Goal: Information Seeking & Learning: Compare options

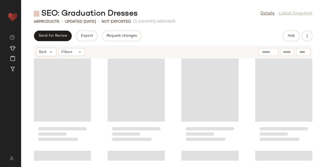
scroll to position [1161, 0]
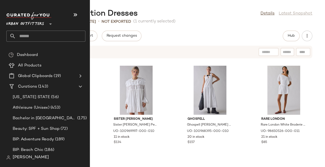
click at [39, 21] on span "Urban Outfitters" at bounding box center [25, 23] width 38 height 10
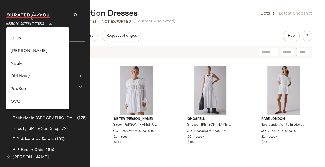
scroll to position [155, 0]
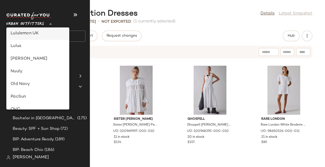
click at [44, 31] on div "Lululemon UK" at bounding box center [38, 33] width 54 height 6
type input "**"
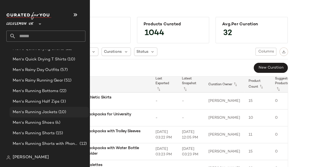
scroll to position [641, 0]
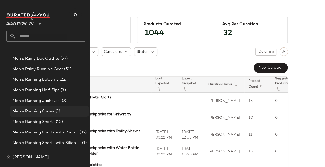
click at [40, 108] on div "Men's Running Shoes (4)" at bounding box center [49, 111] width 79 height 11
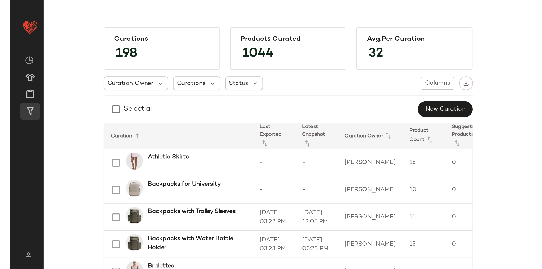
scroll to position [0, 0]
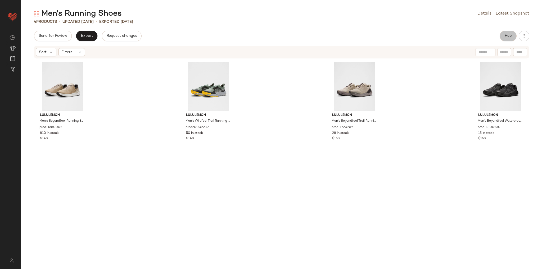
click at [322, 35] on button "Hub" at bounding box center [507, 36] width 17 height 11
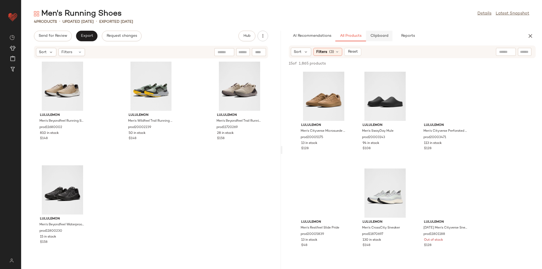
click at [322, 33] on button "Clipboard" at bounding box center [379, 36] width 26 height 11
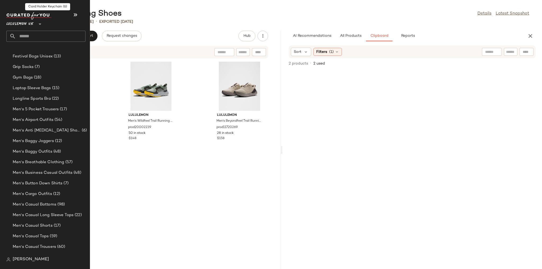
scroll to position [190, 0]
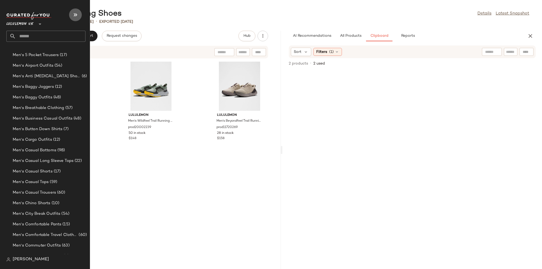
click at [75, 15] on icon "button" at bounding box center [75, 15] width 6 height 6
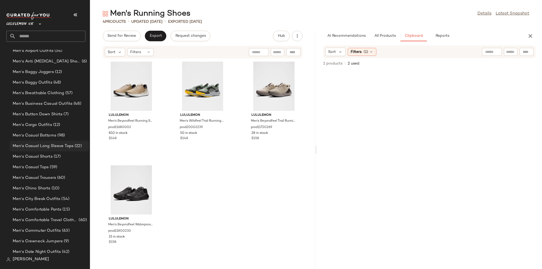
scroll to position [212, 0]
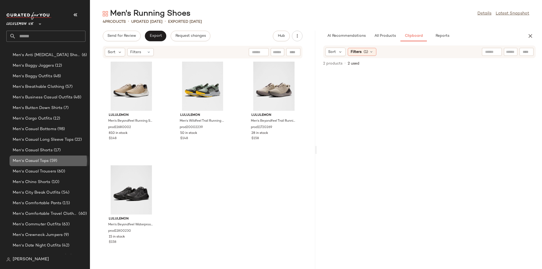
click at [56, 157] on div "Men's Casual Tops (59)" at bounding box center [49, 160] width 79 height 11
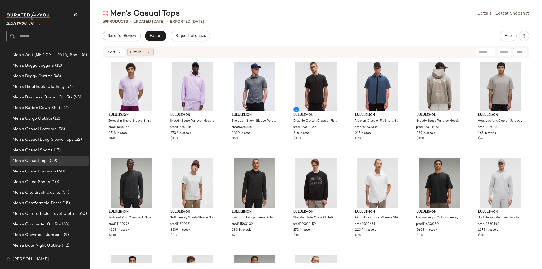
click at [148, 55] on div "Filters" at bounding box center [140, 52] width 26 height 8
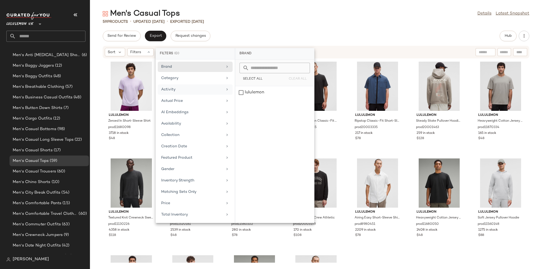
click at [175, 87] on div "Activity" at bounding box center [192, 90] width 62 height 6
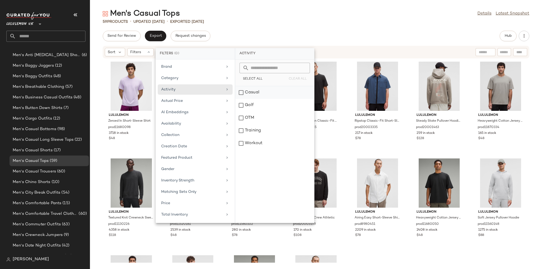
click at [245, 99] on div "Casual" at bounding box center [274, 105] width 79 height 13
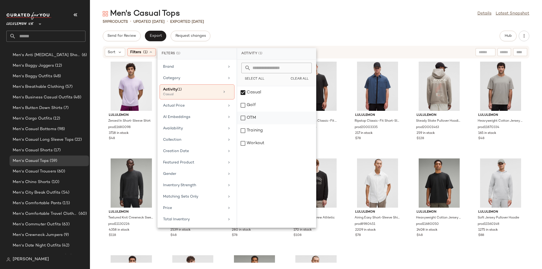
click at [248, 124] on div "OTM" at bounding box center [276, 130] width 79 height 13
click at [265, 33] on div "Send for Review Export Request changes Hub" at bounding box center [316, 36] width 426 height 11
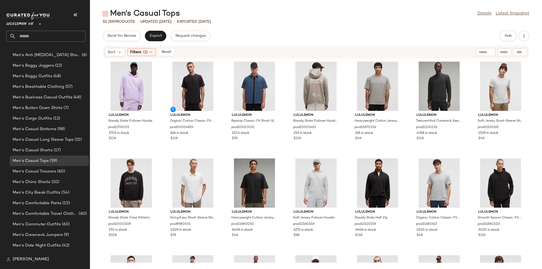
click at [152, 56] on div "Sort Filters (1) Reset" at bounding box center [140, 52] width 70 height 8
click at [149, 51] on icon at bounding box center [151, 52] width 4 height 4
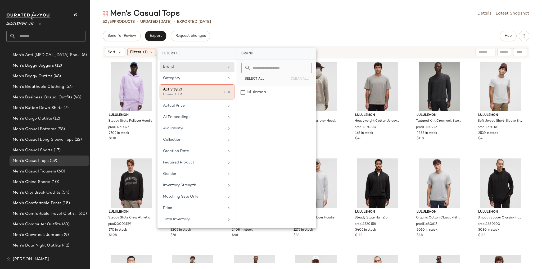
click at [196, 94] on div "Casual, OTM" at bounding box center [189, 94] width 53 height 5
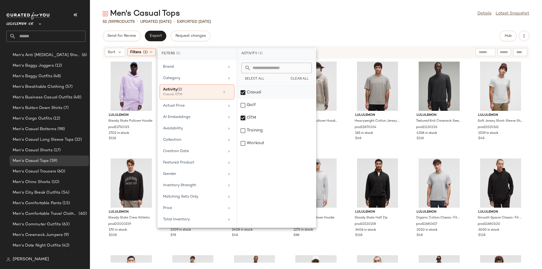
click at [250, 99] on div "Casual" at bounding box center [276, 105] width 79 height 13
click at [258, 124] on div "OTM" at bounding box center [276, 130] width 79 height 13
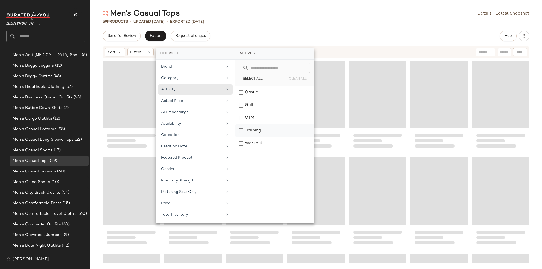
click at [259, 137] on div "Training" at bounding box center [274, 143] width 79 height 13
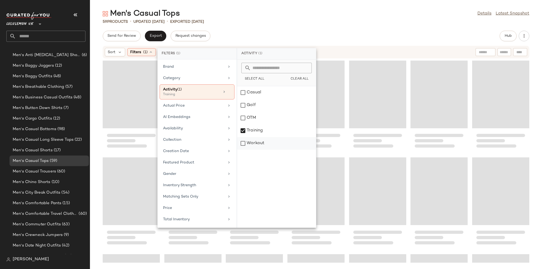
click at [260, 145] on div "Workout" at bounding box center [276, 143] width 79 height 13
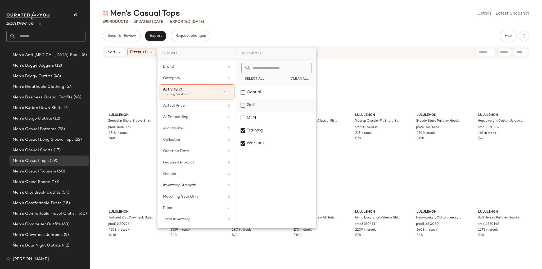
click at [254, 112] on div "Golf" at bounding box center [276, 118] width 79 height 13
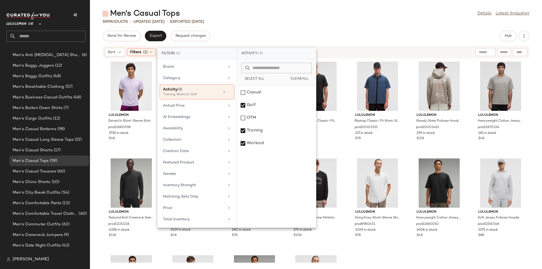
click at [267, 27] on div "Men's Casual Tops Details Latest Snapshot 59 Products • updated Aug 20th • Expo…" at bounding box center [316, 138] width 452 height 260
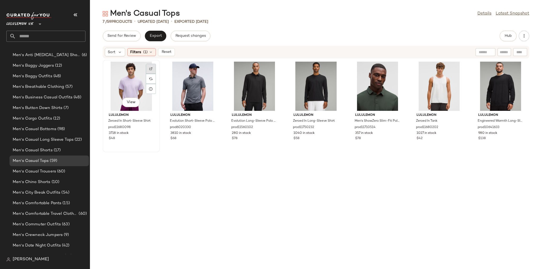
click at [149, 74] on div at bounding box center [151, 79] width 10 height 10
click at [214, 69] on img at bounding box center [212, 68] width 3 height 3
click at [279, 74] on div at bounding box center [274, 79] width 10 height 10
click at [322, 74] on div at bounding box center [335, 79] width 10 height 10
click at [322, 70] on img at bounding box center [396, 68] width 3 height 3
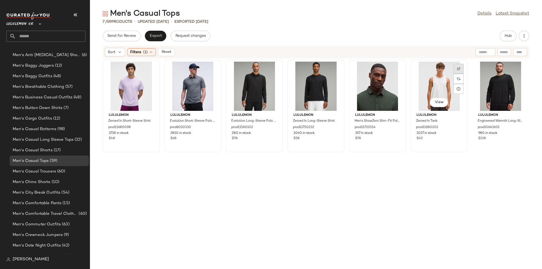
click at [322, 74] on div at bounding box center [458, 79] width 10 height 10
click at [322, 70] on img at bounding box center [519, 68] width 3 height 3
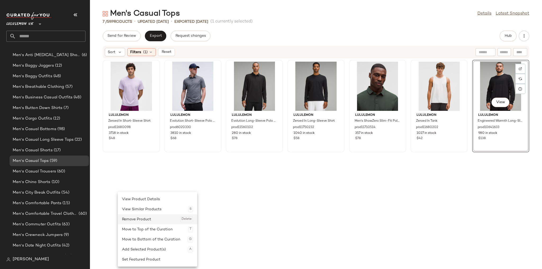
click at [135, 167] on div "Remove Product Delete" at bounding box center [157, 219] width 71 height 10
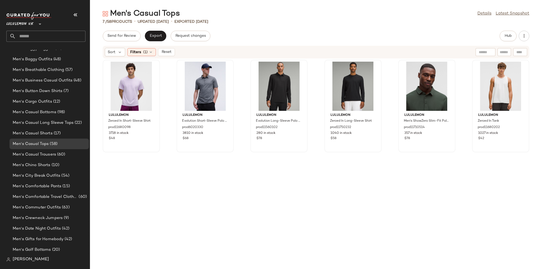
scroll to position [212, 0]
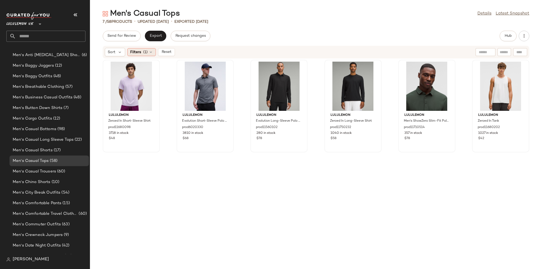
click at [151, 50] on icon at bounding box center [151, 52] width 4 height 4
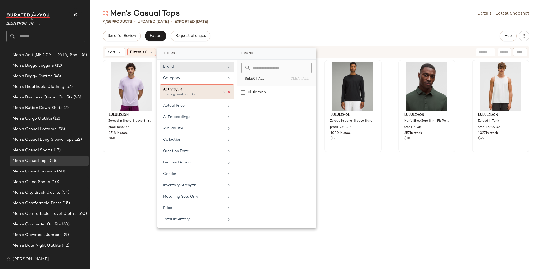
click at [230, 91] on icon at bounding box center [229, 92] width 4 height 4
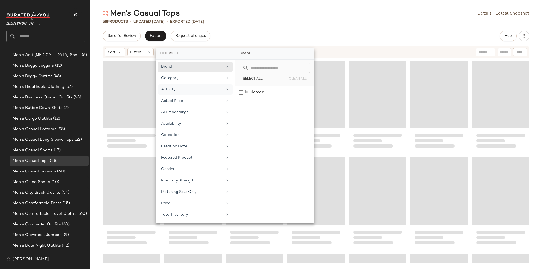
click at [256, 36] on div "Send for Review Export Request changes Hub" at bounding box center [316, 36] width 426 height 11
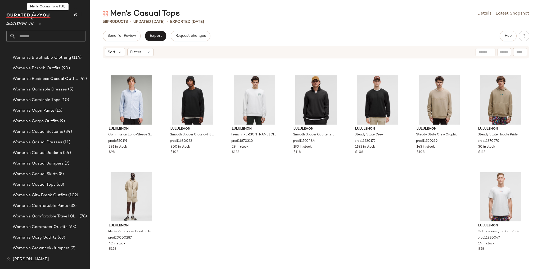
scroll to position [1182, 0]
click at [51, 167] on span "Women's Casual Tops" at bounding box center [34, 184] width 43 height 6
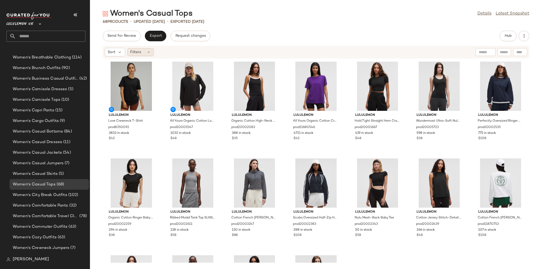
click at [153, 49] on div "Filters" at bounding box center [140, 52] width 26 height 8
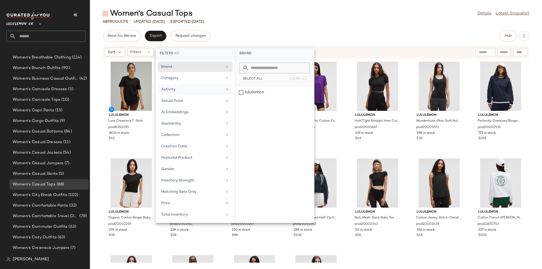
click at [181, 96] on div "Activity" at bounding box center [195, 101] width 75 height 10
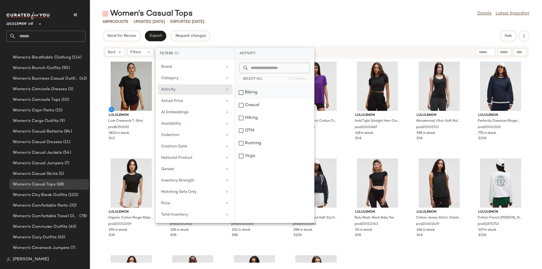
click at [246, 99] on div "Biking" at bounding box center [274, 105] width 79 height 13
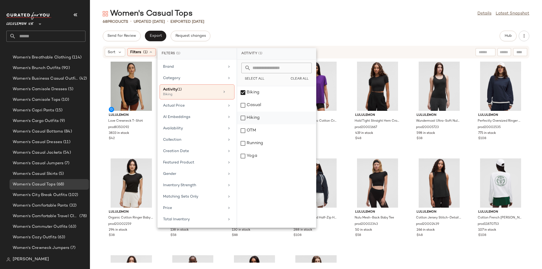
click at [250, 124] on div "Hiking" at bounding box center [276, 130] width 79 height 13
click at [260, 150] on div "Running" at bounding box center [276, 156] width 79 height 13
click at [259, 155] on div "Yoga" at bounding box center [276, 156] width 79 height 13
click at [275, 35] on div "Send for Review Export Request changes Hub" at bounding box center [316, 36] width 426 height 11
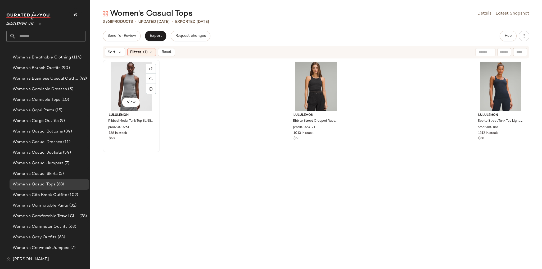
click at [151, 74] on div at bounding box center [151, 79] width 10 height 10
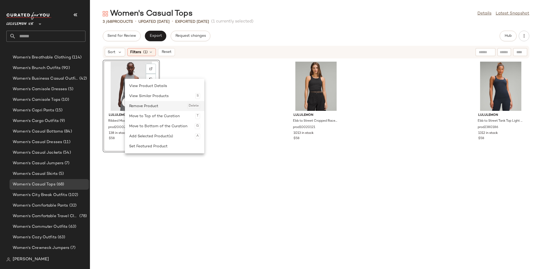
click at [145, 106] on div "Remove Product Delete" at bounding box center [164, 106] width 71 height 10
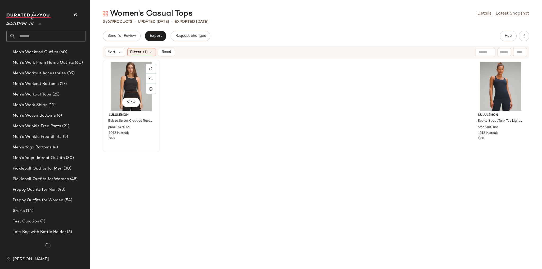
scroll to position [1182, 0]
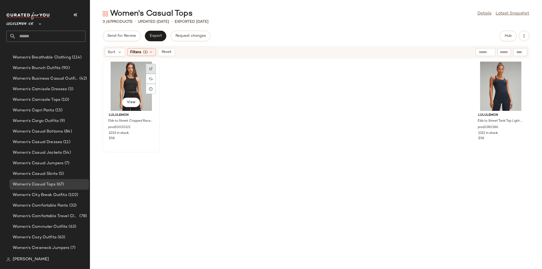
click at [150, 70] on img at bounding box center [150, 68] width 3 height 3
click at [322, 74] on div at bounding box center [520, 79] width 10 height 10
click at [138, 52] on span "Filters" at bounding box center [135, 52] width 11 height 6
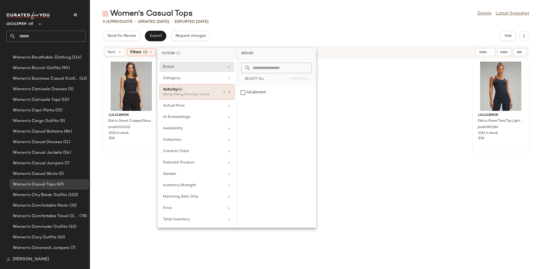
click at [230, 92] on icon at bounding box center [229, 92] width 4 height 4
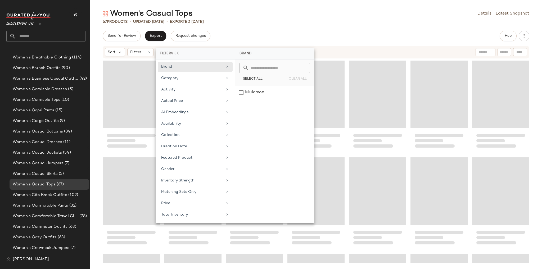
click at [258, 31] on div "Send for Review Export Request changes Hub" at bounding box center [316, 36] width 426 height 11
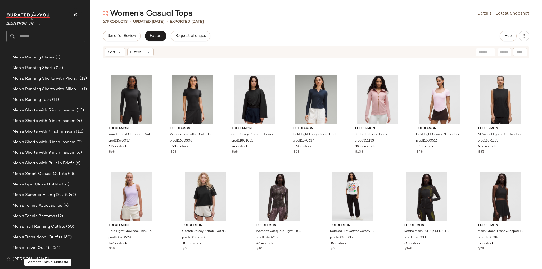
scroll to position [717, 0]
click at [53, 166] on span "Men's Spin Class Outfits" at bounding box center [37, 163] width 48 height 6
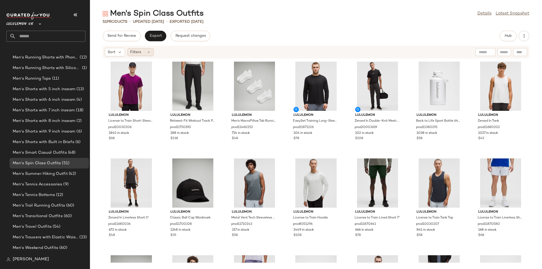
click at [141, 53] on div "Filters" at bounding box center [140, 52] width 26 height 8
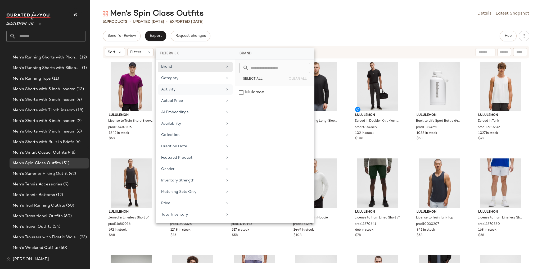
click at [182, 87] on div "Activity" at bounding box center [192, 90] width 62 height 6
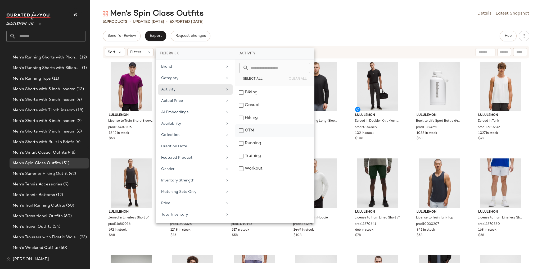
click at [256, 137] on div "OTM" at bounding box center [274, 143] width 79 height 13
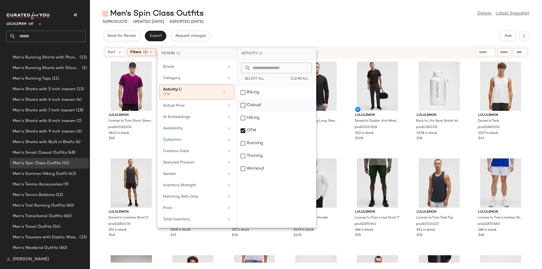
click at [254, 112] on div "Casual" at bounding box center [276, 118] width 79 height 13
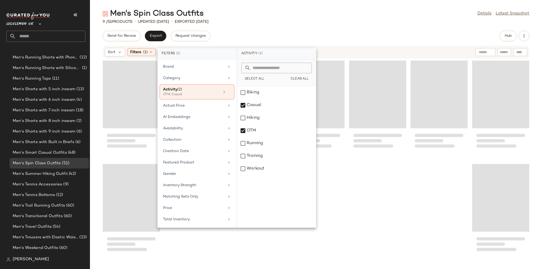
click at [257, 40] on div "Send for Review Export Request changes Hub" at bounding box center [316, 36] width 426 height 11
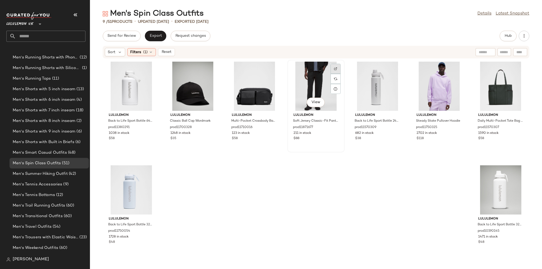
click at [322, 74] on div at bounding box center [335, 79] width 10 height 10
click at [322, 68] on img at bounding box center [458, 68] width 3 height 3
click at [322, 74] on div "View" at bounding box center [315, 86] width 53 height 49
click at [141, 53] on div "Filters (1)" at bounding box center [141, 52] width 29 height 8
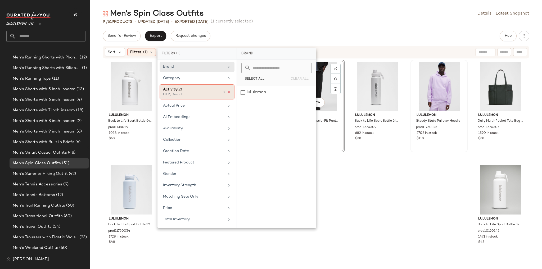
click at [228, 93] on icon at bounding box center [229, 92] width 4 height 4
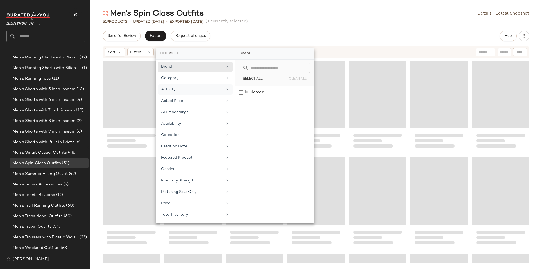
scroll to position [198, 0]
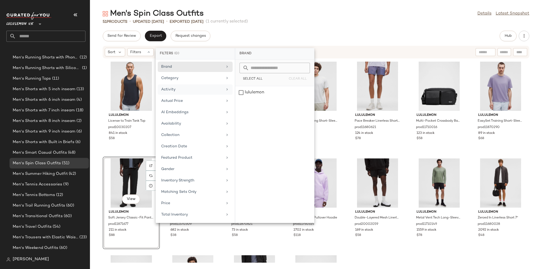
click at [322, 26] on div "Men's Spin Class Outfits Details Latest Snapshot 51 Products • updated Aug 20th…" at bounding box center [316, 138] width 452 height 260
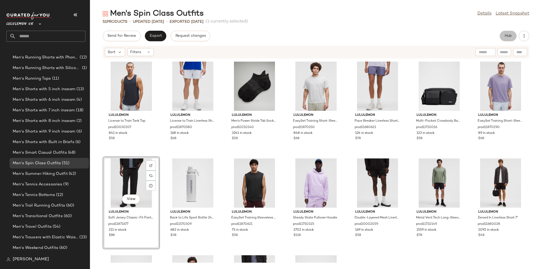
click at [322, 33] on button "Hub" at bounding box center [507, 36] width 17 height 11
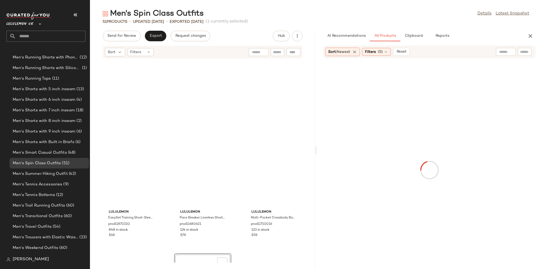
scroll to position [484, 0]
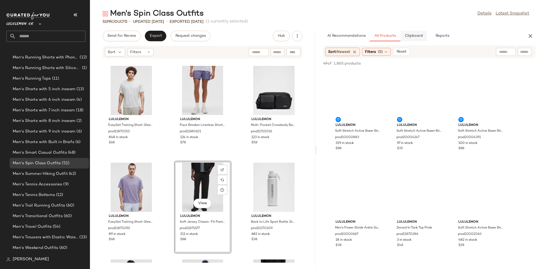
click at [322, 34] on span "Clipboard" at bounding box center [413, 36] width 18 height 4
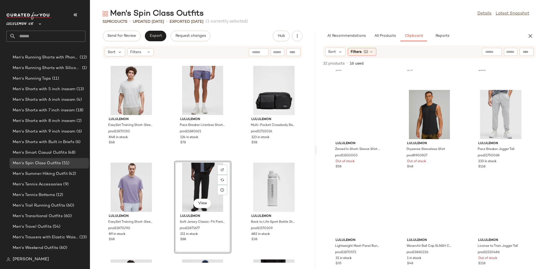
scroll to position [279, 0]
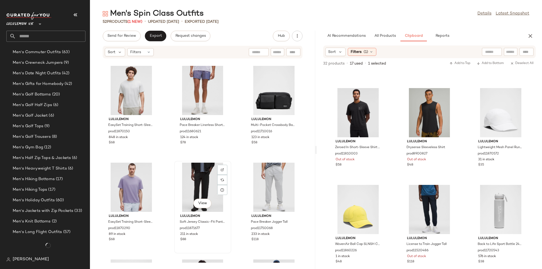
scroll to position [717, 0]
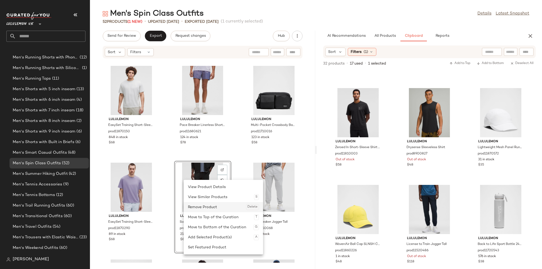
click at [201, 167] on div "Remove Product Delete" at bounding box center [223, 207] width 71 height 10
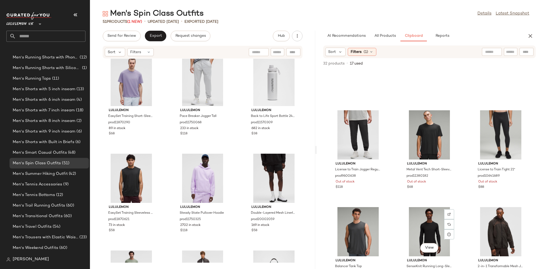
scroll to position [0, 0]
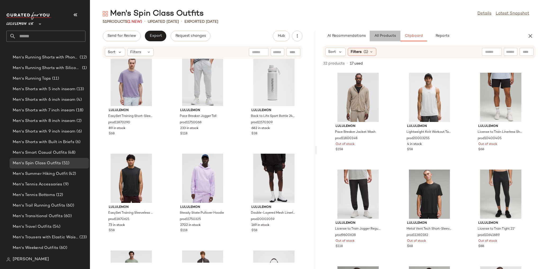
click at [322, 32] on button "All Products" at bounding box center [384, 36] width 31 height 11
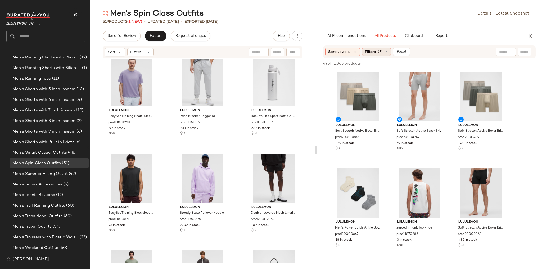
click at [322, 53] on span "Filters" at bounding box center [370, 52] width 11 height 6
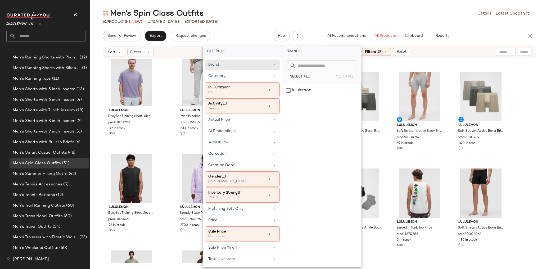
click at [322, 14] on div "Men's Spin Class Outfits Details Latest Snapshot" at bounding box center [316, 13] width 452 height 11
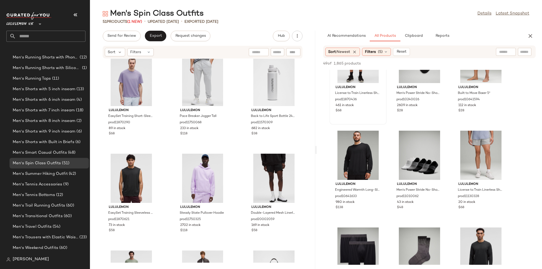
scroll to position [317, 0]
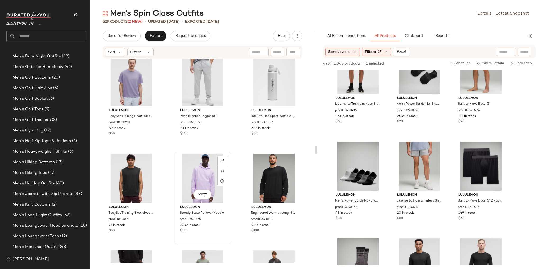
scroll to position [717, 0]
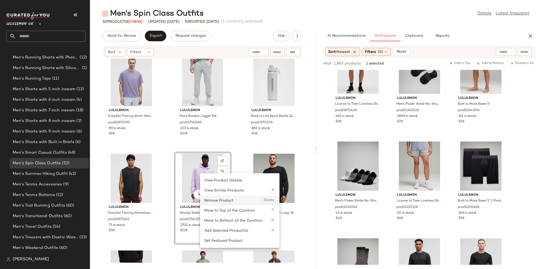
click at [225, 167] on div "Remove Product Delete" at bounding box center [239, 200] width 71 height 10
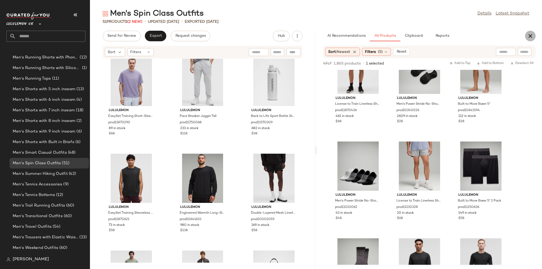
click at [322, 36] on button "button" at bounding box center [530, 36] width 11 height 11
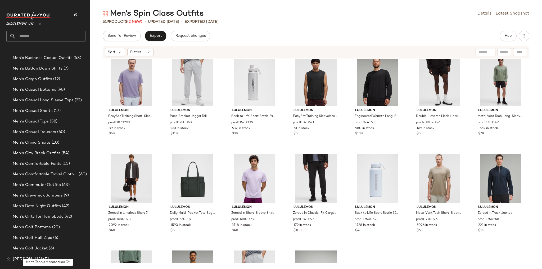
scroll to position [230, 0]
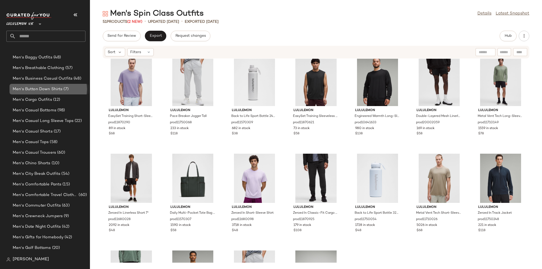
click at [46, 92] on span "Men's Button Down Shirts" at bounding box center [38, 89] width 50 height 6
click at [46, 98] on span "Men's Cargo Outfits" at bounding box center [32, 100] width 39 height 6
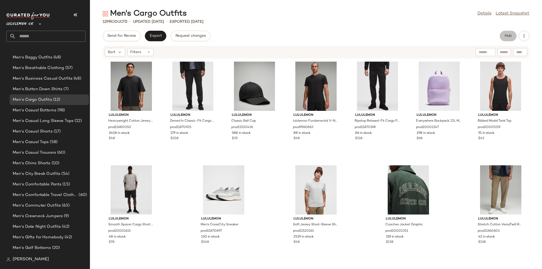
click at [322, 35] on span "Hub" at bounding box center [507, 36] width 7 height 4
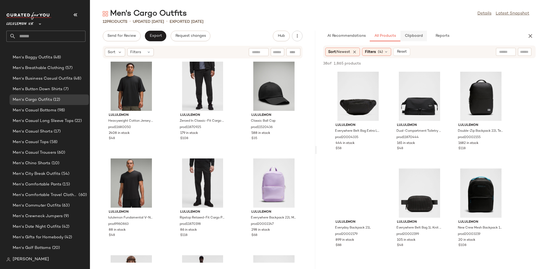
click at [322, 38] on span "Clipboard" at bounding box center [413, 36] width 18 height 4
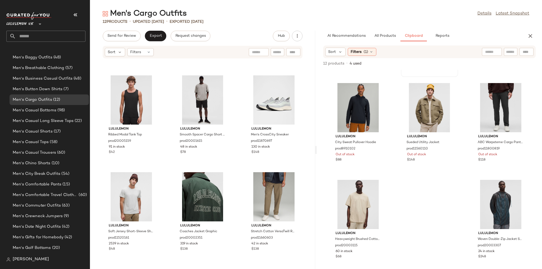
scroll to position [88, 0]
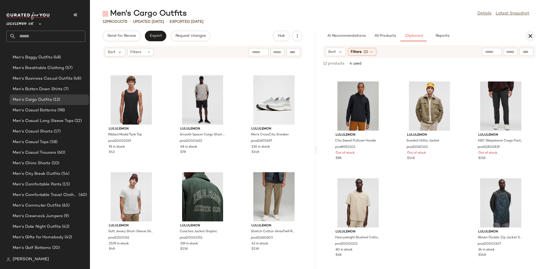
click at [322, 38] on icon "button" at bounding box center [530, 36] width 6 height 6
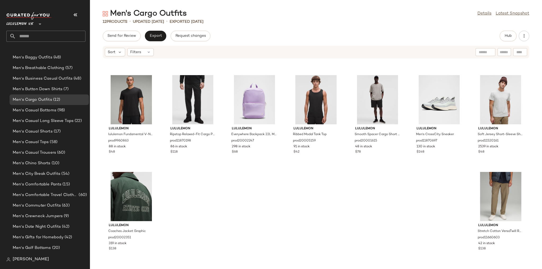
scroll to position [0, 0]
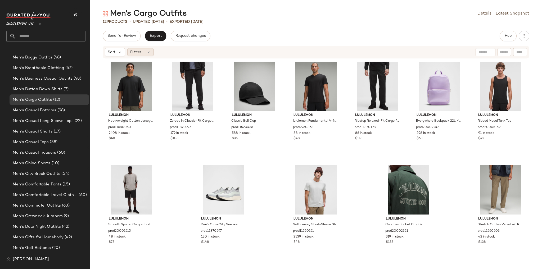
click at [142, 55] on div "Filters" at bounding box center [140, 52] width 26 height 8
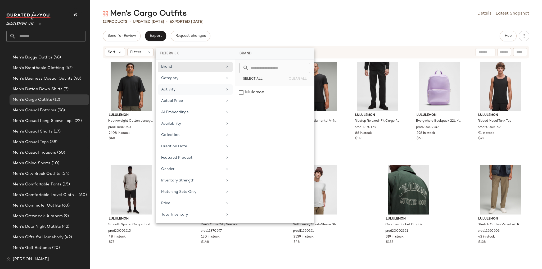
click at [181, 91] on div "Activity" at bounding box center [192, 90] width 62 height 6
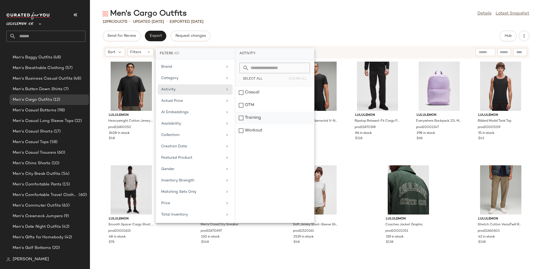
click at [254, 124] on div "Training" at bounding box center [274, 130] width 79 height 13
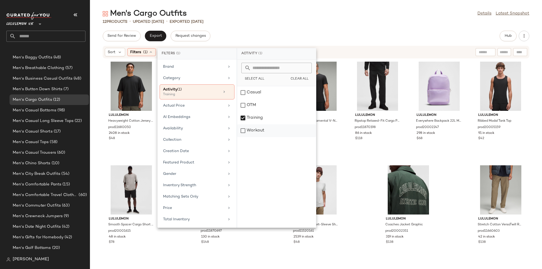
click at [257, 129] on div "Workout" at bounding box center [276, 130] width 79 height 13
click at [322, 12] on div "Men's Cargo Outfits Details Latest Snapshot" at bounding box center [316, 13] width 452 height 11
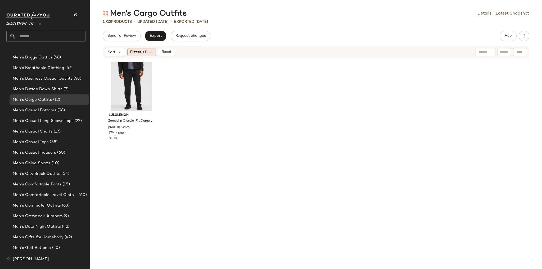
click at [138, 53] on span "Filters" at bounding box center [135, 52] width 11 height 6
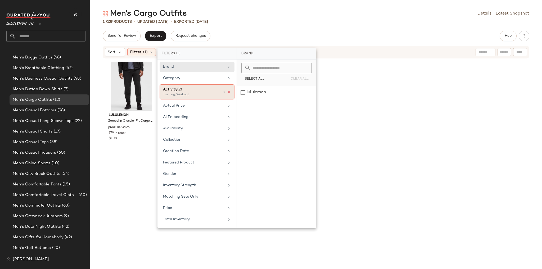
click at [230, 91] on icon at bounding box center [229, 92] width 4 height 4
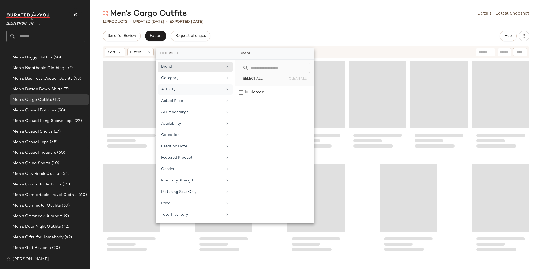
click at [277, 32] on div "Send for Review Export Request changes Hub" at bounding box center [316, 36] width 426 height 11
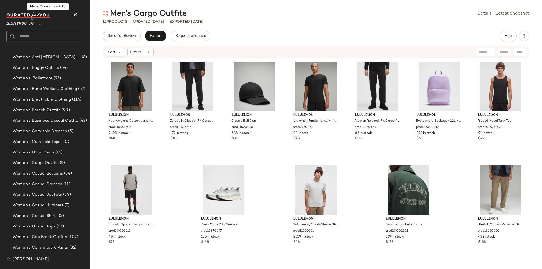
scroll to position [1166, 0]
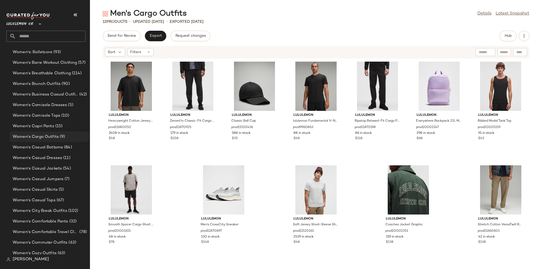
click at [59, 135] on span "(9)" at bounding box center [62, 137] width 6 height 6
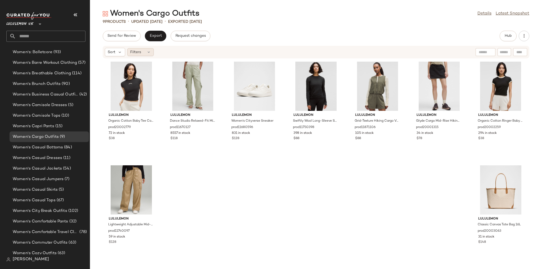
click at [148, 53] on icon at bounding box center [148, 52] width 4 height 4
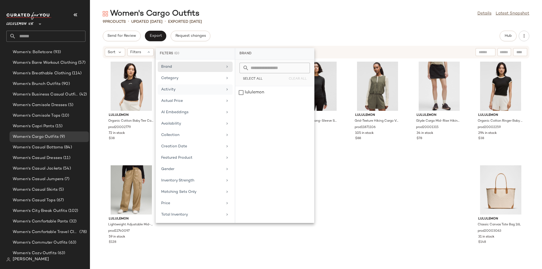
click at [181, 89] on div "Activity" at bounding box center [192, 90] width 62 height 6
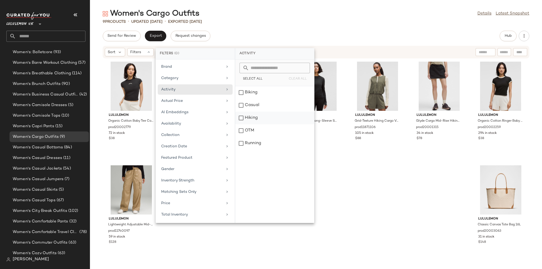
click at [261, 124] on div "Hiking" at bounding box center [274, 130] width 79 height 13
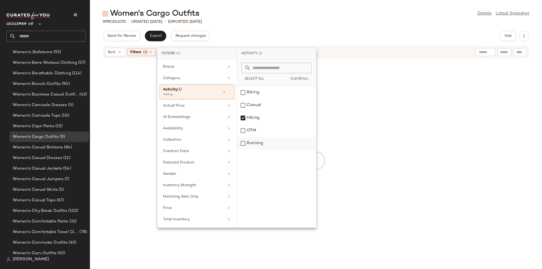
click at [258, 143] on div "Running" at bounding box center [276, 143] width 79 height 13
click at [259, 99] on div "Biking" at bounding box center [276, 105] width 79 height 13
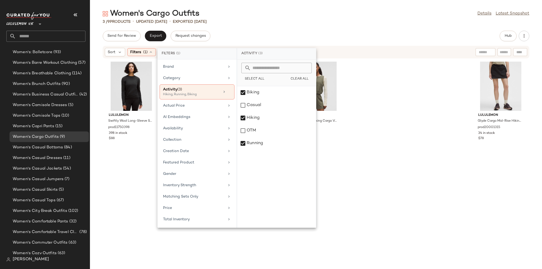
click at [270, 34] on div "Send for Review Export Request changes Hub" at bounding box center [316, 36] width 426 height 11
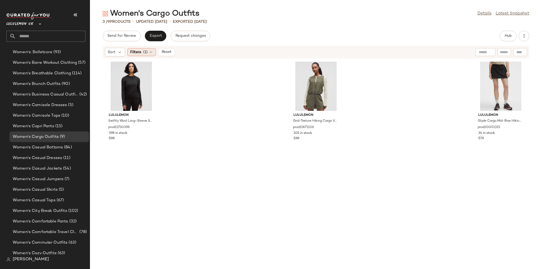
click at [138, 55] on div "Filters (1)" at bounding box center [141, 52] width 29 height 8
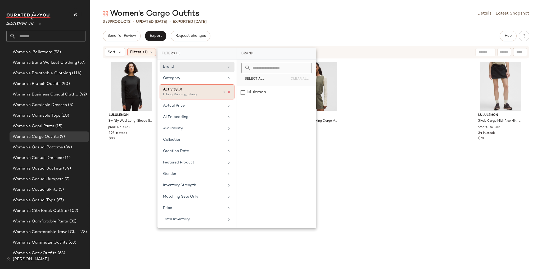
click at [230, 91] on icon at bounding box center [229, 92] width 4 height 4
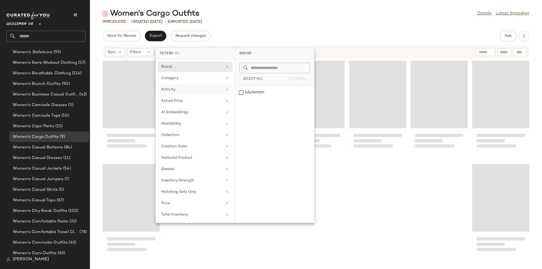
click at [256, 31] on div "Send for Review Export Request changes Hub" at bounding box center [316, 36] width 426 height 11
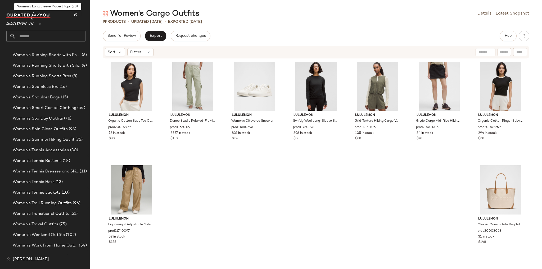
scroll to position [1886, 0]
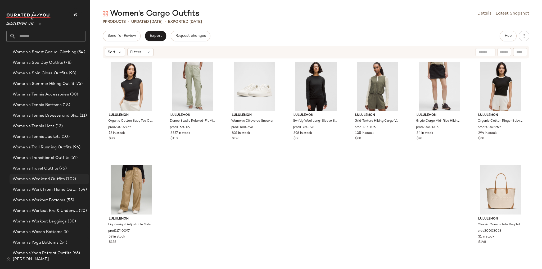
click at [51, 167] on span "Women's Weekend Outfits" at bounding box center [39, 179] width 52 height 6
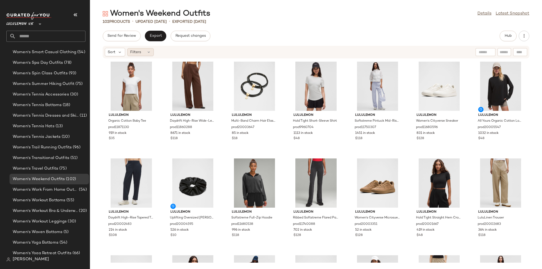
click at [147, 53] on icon at bounding box center [148, 52] width 4 height 4
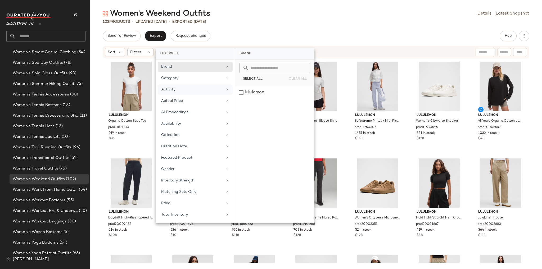
click at [178, 88] on div "Activity" at bounding box center [192, 90] width 62 height 6
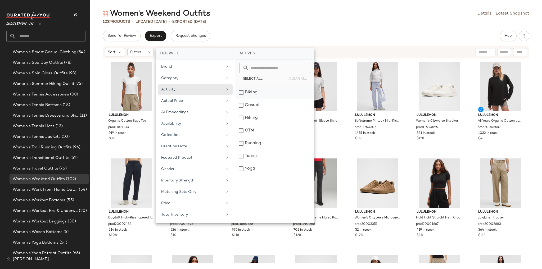
click at [251, 99] on div "Biking" at bounding box center [274, 105] width 79 height 13
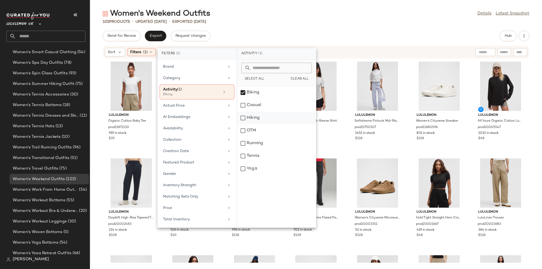
click at [255, 124] on div "Hiking" at bounding box center [276, 130] width 79 height 13
click at [269, 150] on div "Running" at bounding box center [276, 156] width 79 height 13
click at [267, 162] on div "Tennis" at bounding box center [276, 168] width 79 height 13
click at [263, 167] on div "Yoga" at bounding box center [276, 168] width 79 height 13
click at [292, 26] on div "Women's Weekend Outfits Details Latest Snapshot 102 Products • updated Aug 20th…" at bounding box center [316, 138] width 452 height 260
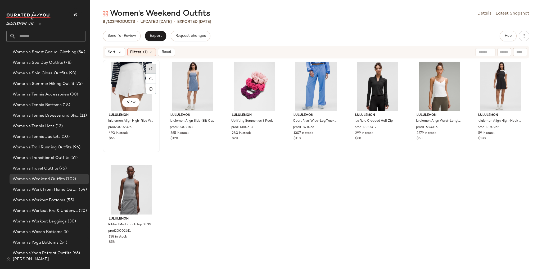
click at [153, 74] on div at bounding box center [151, 79] width 10 height 10
click at [217, 74] on div at bounding box center [212, 79] width 10 height 10
click at [279, 74] on div at bounding box center [274, 79] width 10 height 10
click at [322, 67] on img at bounding box center [335, 68] width 3 height 3
click at [322, 68] on div "View" at bounding box center [377, 86] width 53 height 49
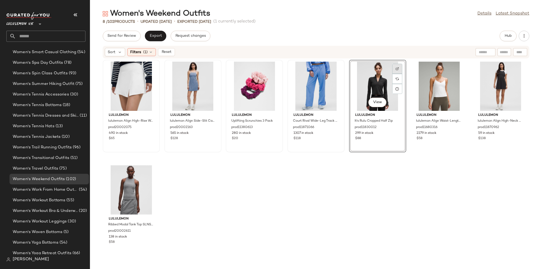
click at [322, 74] on div at bounding box center [397, 79] width 10 height 10
click at [322, 68] on img at bounding box center [458, 68] width 3 height 3
click at [322, 84] on div at bounding box center [520, 79] width 10 height 10
click at [158, 167] on div "View" at bounding box center [130, 189] width 53 height 49
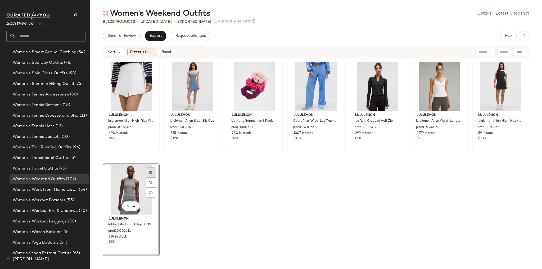
click at [152, 167] on img at bounding box center [150, 172] width 3 height 3
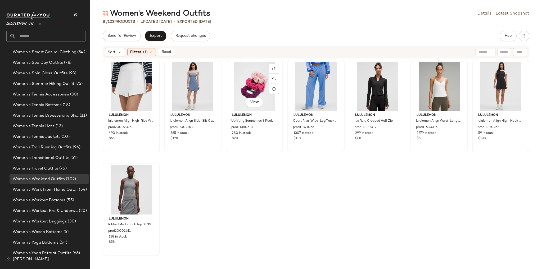
click at [281, 80] on div "View" at bounding box center [253, 86] width 53 height 49
click at [146, 52] on span "(1)" at bounding box center [145, 52] width 4 height 6
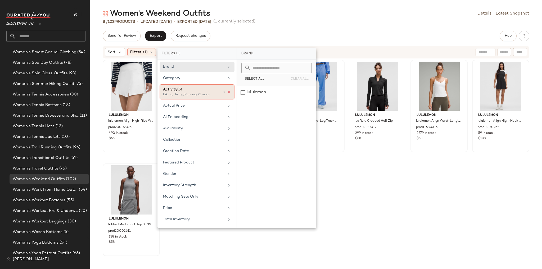
click at [228, 90] on icon at bounding box center [229, 92] width 4 height 4
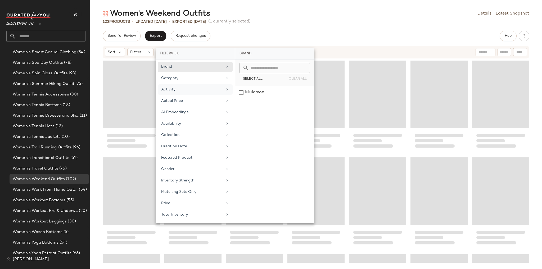
click at [322, 23] on div "102 Products • updated Aug 20th • Exported Aug 20th (1 currently selected)" at bounding box center [316, 21] width 452 height 5
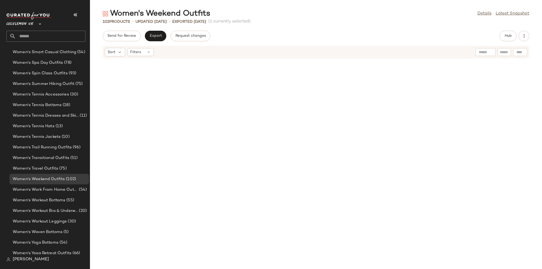
scroll to position [391, 0]
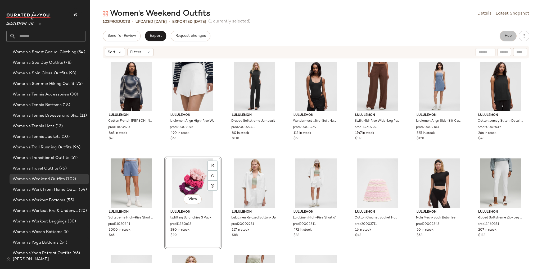
click at [322, 34] on span "Hub" at bounding box center [507, 36] width 7 height 4
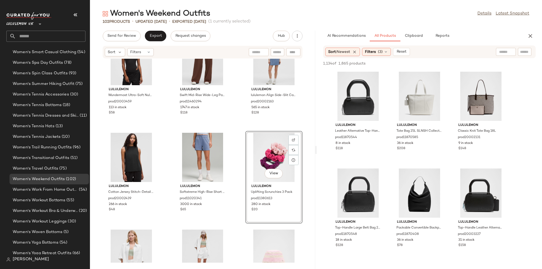
scroll to position [913, 0]
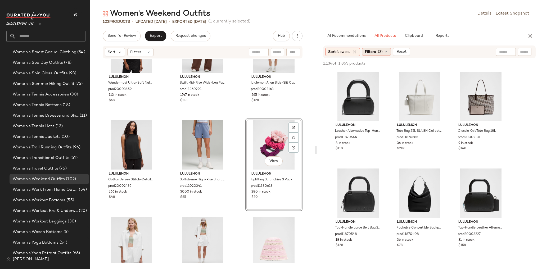
click at [322, 51] on icon at bounding box center [385, 52] width 4 height 4
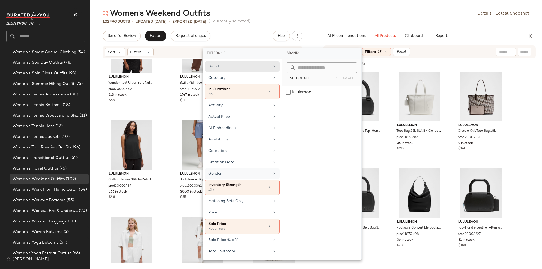
click at [231, 167] on div "Gender" at bounding box center [239, 174] width 62 height 6
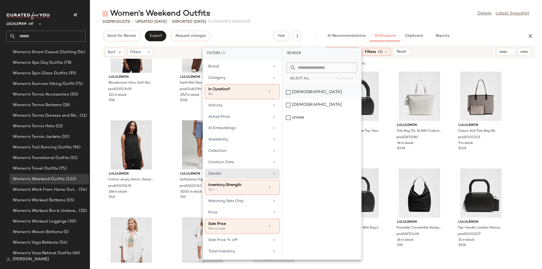
click at [303, 99] on div "female" at bounding box center [321, 105] width 79 height 13
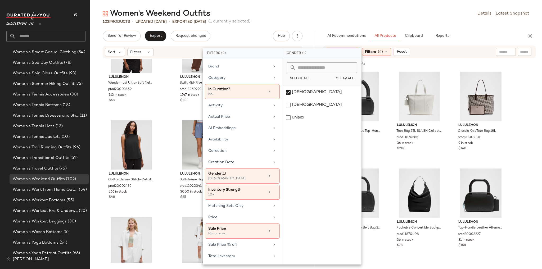
click at [322, 22] on div "102 Products • updated Aug 20th • Exported Aug 20th (1 currently selected)" at bounding box center [316, 21] width 452 height 5
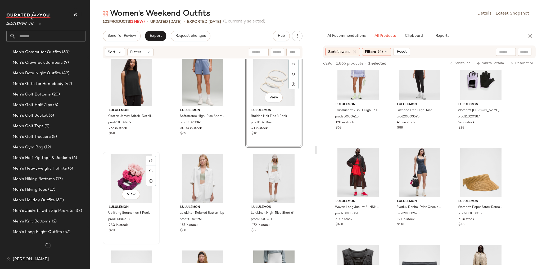
scroll to position [1886, 0]
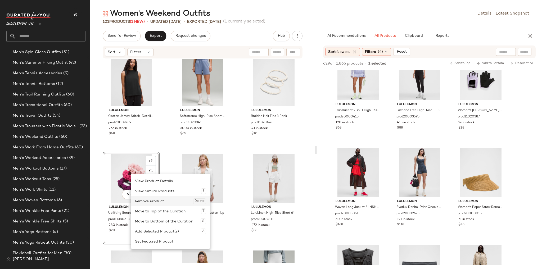
click at [145, 167] on div "Remove Product Delete" at bounding box center [170, 201] width 71 height 10
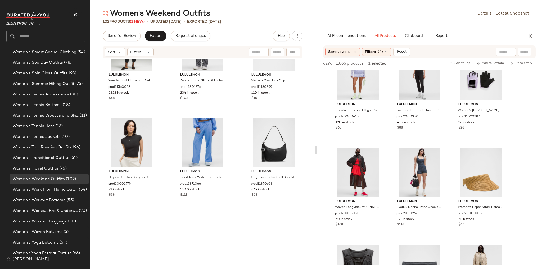
scroll to position [2288, 0]
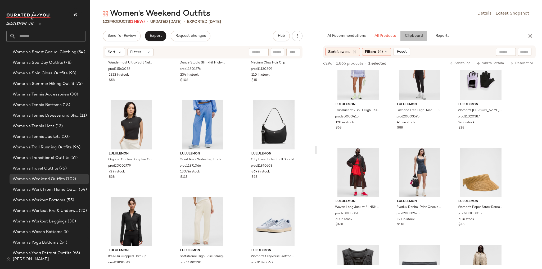
click at [322, 35] on span "Clipboard" at bounding box center [413, 36] width 18 height 4
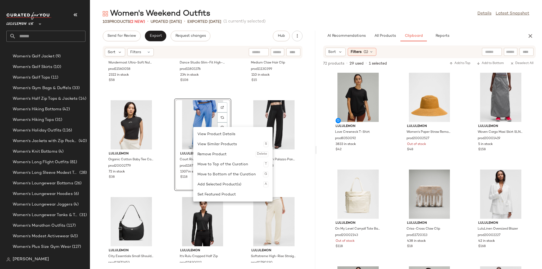
scroll to position [1886, 0]
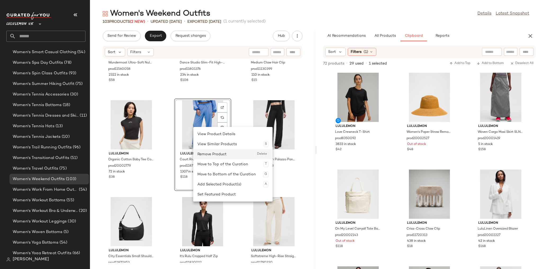
click at [216, 152] on div "Remove Product Delete" at bounding box center [232, 154] width 71 height 10
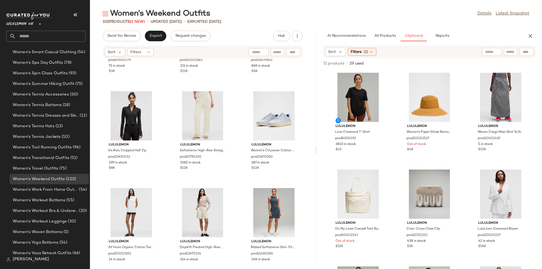
scroll to position [0, 0]
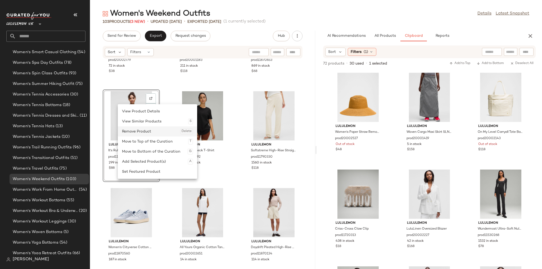
click at [143, 135] on div "Remove Product Delete" at bounding box center [157, 131] width 71 height 10
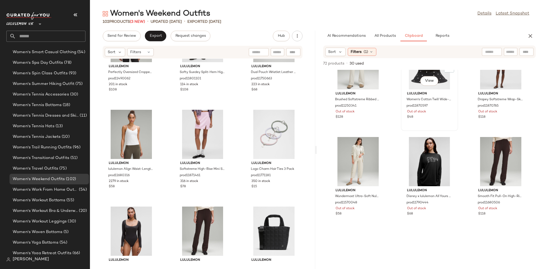
scroll to position [1125, 0]
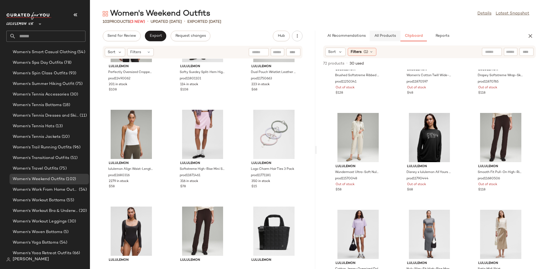
click at [322, 34] on span "All Products" at bounding box center [385, 36] width 22 height 4
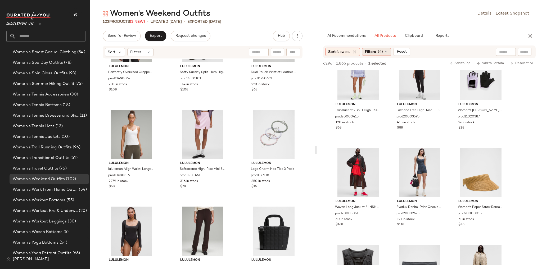
click at [322, 50] on span "(4)" at bounding box center [380, 52] width 5 height 6
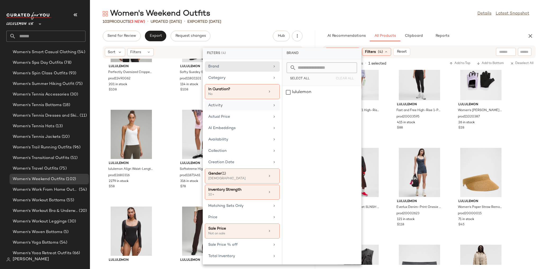
click at [248, 104] on div "Activity" at bounding box center [239, 106] width 62 height 6
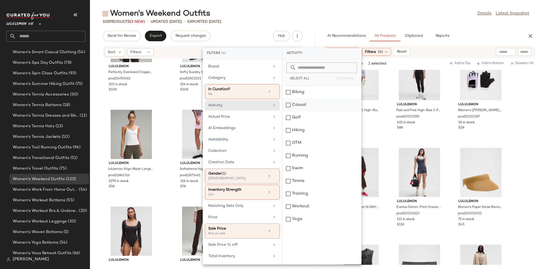
click at [293, 111] on div "Casual" at bounding box center [321, 117] width 79 height 13
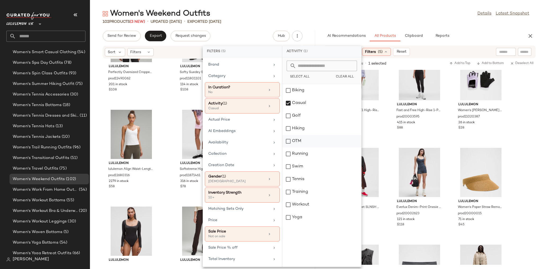
click at [301, 148] on div "OTM" at bounding box center [321, 154] width 79 height 13
click at [240, 73] on div "Category" at bounding box center [239, 76] width 62 height 6
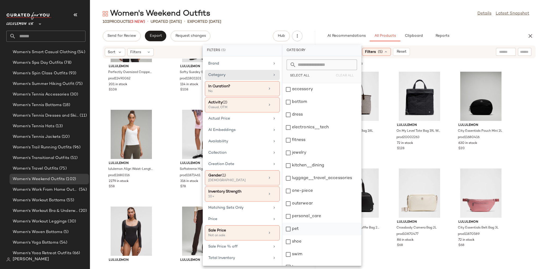
scroll to position [20, 0]
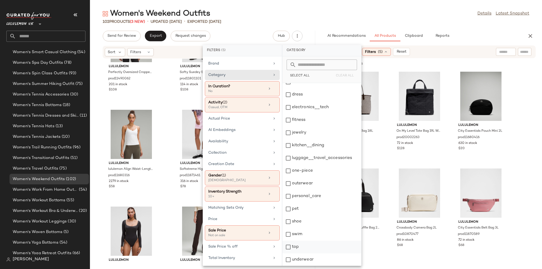
click at [296, 167] on div "top" at bounding box center [321, 259] width 79 height 13
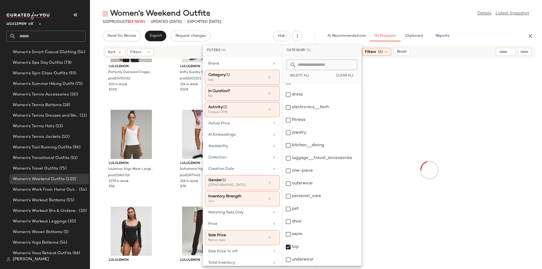
click at [322, 25] on div "Women's Weekend Outfits Details Latest Snapshot 102 Products (3 New) • updated …" at bounding box center [316, 138] width 452 height 260
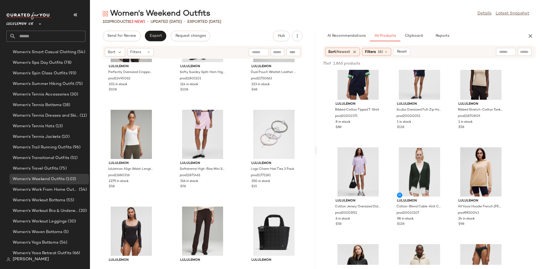
scroll to position [0, 0]
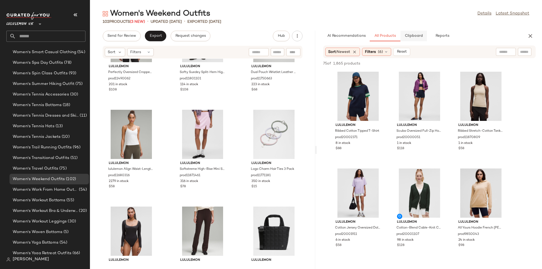
click at [322, 34] on span "Clipboard" at bounding box center [413, 36] width 18 height 4
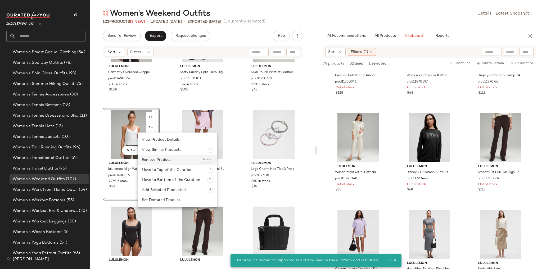
click at [155, 159] on div "Remove Product Delete" at bounding box center [177, 160] width 71 height 10
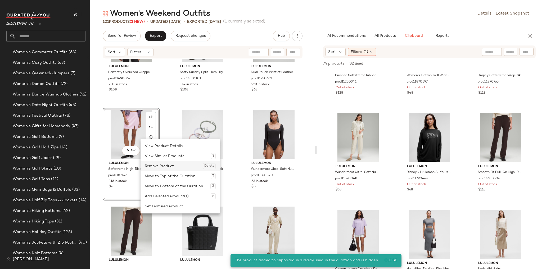
click at [152, 167] on div "Remove Product Delete" at bounding box center [180, 166] width 71 height 10
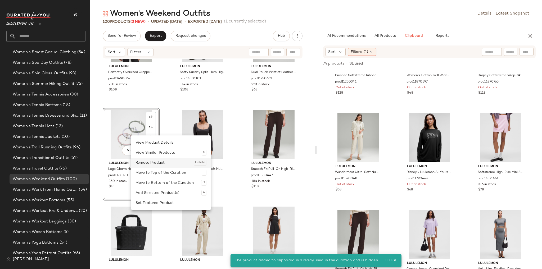
click at [147, 163] on div "Remove Product Delete" at bounding box center [170, 163] width 71 height 10
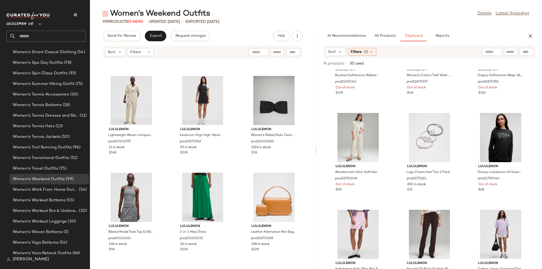
scroll to position [2991, 0]
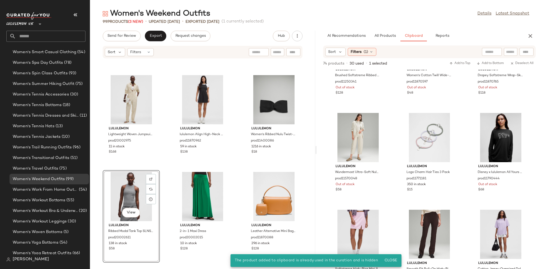
click at [236, 165] on div "lululemon Wundermost Ultra-Soft Nulu Square-Neck Long-Sleeve Bodysuit Shine pro…" at bounding box center [202, 161] width 225 height 204
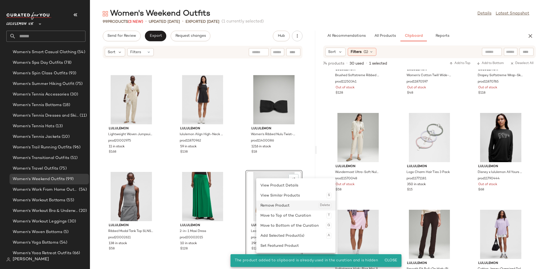
click at [275, 167] on div "Remove Product Delete" at bounding box center [295, 205] width 71 height 10
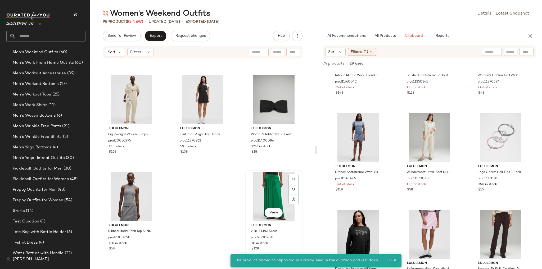
scroll to position [1886, 0]
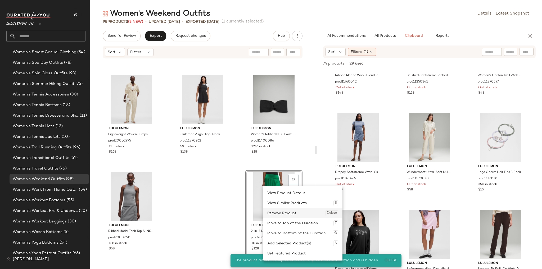
click at [275, 167] on div "Remove Product Delete" at bounding box center [302, 213] width 71 height 10
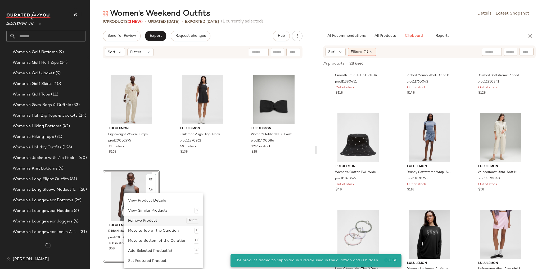
scroll to position [1886, 0]
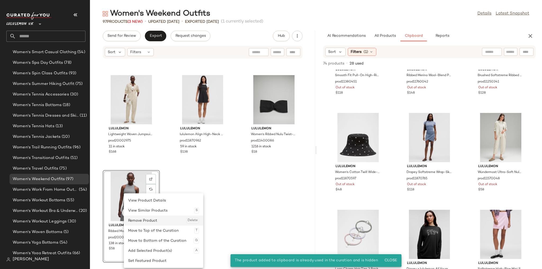
click at [153, 167] on div "Remove Product Delete" at bounding box center [163, 221] width 71 height 10
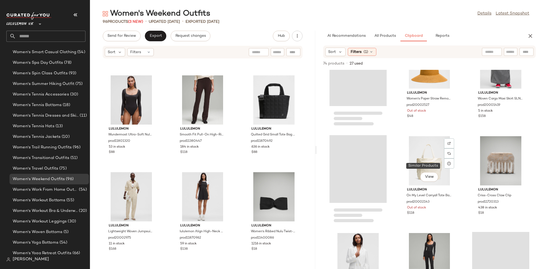
scroll to position [0, 0]
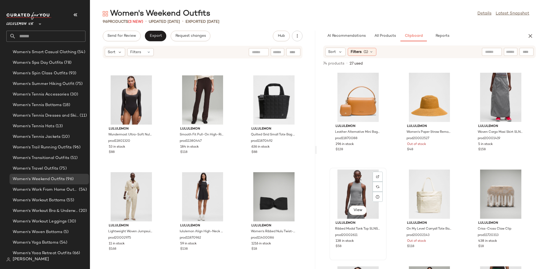
click at [322, 167] on div "View" at bounding box center [357, 193] width 53 height 49
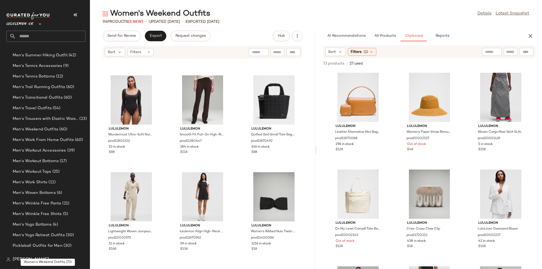
scroll to position [828, 0]
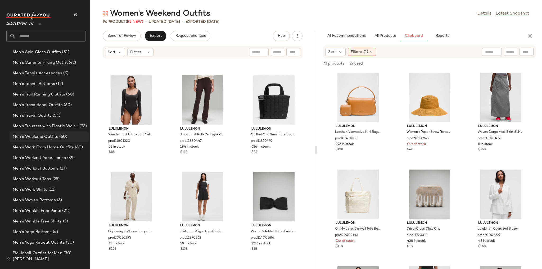
click at [54, 136] on span "Men's Weekend Outfits" at bounding box center [35, 137] width 45 height 6
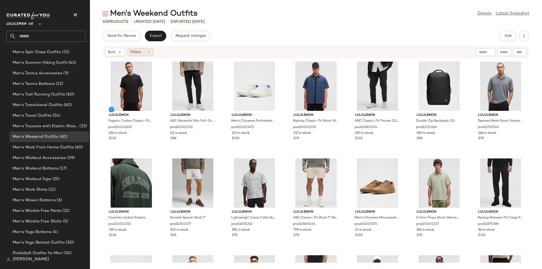
click at [151, 51] on div "Filters" at bounding box center [140, 52] width 26 height 8
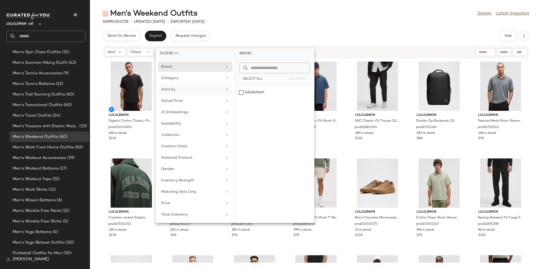
click at [185, 96] on div "Activity" at bounding box center [195, 101] width 75 height 10
click at [248, 112] on div "Golf" at bounding box center [274, 118] width 79 height 13
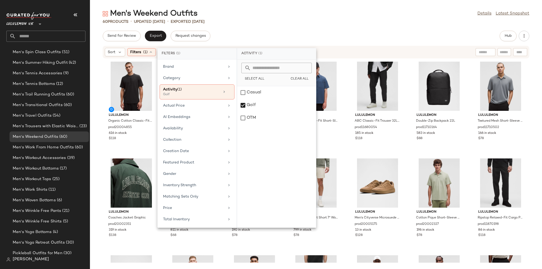
click at [322, 8] on div "Men's Weekend Outfits Details Latest Snapshot" at bounding box center [316, 13] width 452 height 11
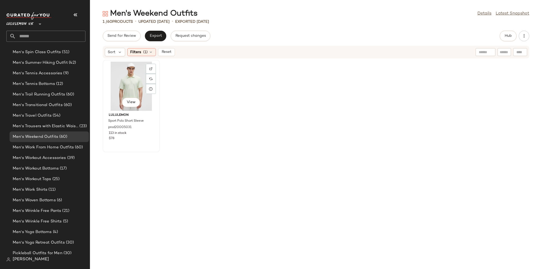
click at [155, 74] on div at bounding box center [151, 79] width 10 height 10
click at [196, 84] on div "lululemon Sport Polo Short Sleeve prod20005031 113 in stock $78" at bounding box center [316, 161] width 452 height 204
click at [145, 56] on div "Filters (1)" at bounding box center [141, 52] width 29 height 8
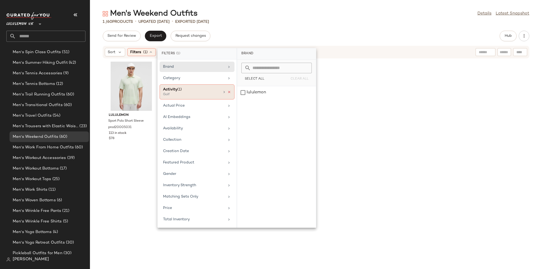
click at [230, 93] on icon at bounding box center [229, 92] width 4 height 4
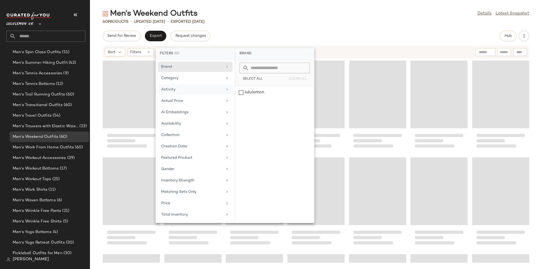
click at [277, 44] on div "Send for Review Export Request changes Hub Sort Filters" at bounding box center [316, 150] width 452 height 238
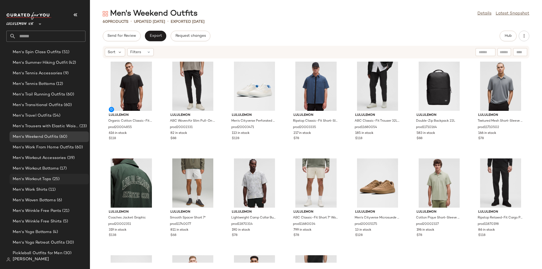
click at [49, 167] on span "Men's Workout Tops" at bounding box center [32, 179] width 39 height 6
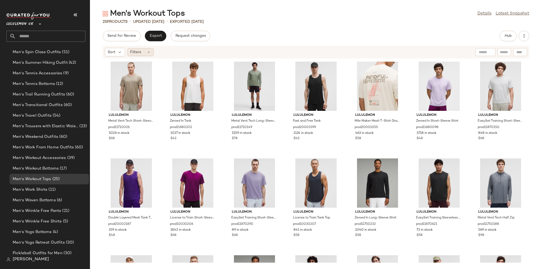
click at [138, 52] on span "Filters" at bounding box center [135, 52] width 11 height 6
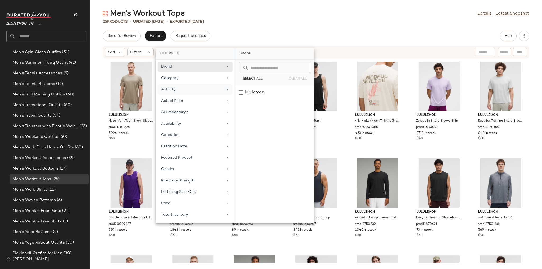
click at [187, 90] on div "Activity" at bounding box center [192, 90] width 62 height 6
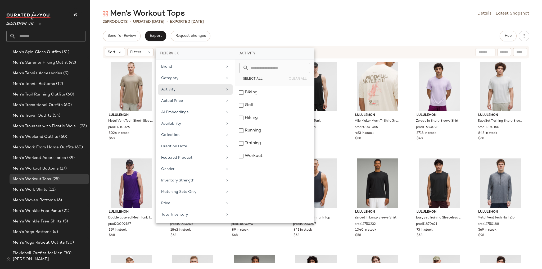
click at [287, 35] on div "Send for Review Export Request changes Hub" at bounding box center [316, 36] width 426 height 11
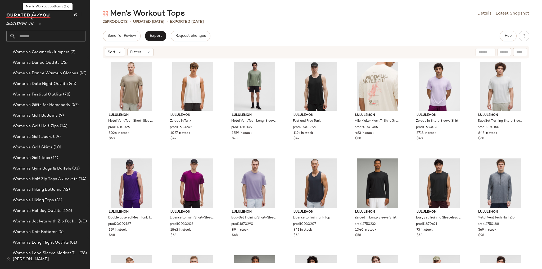
scroll to position [1463, 0]
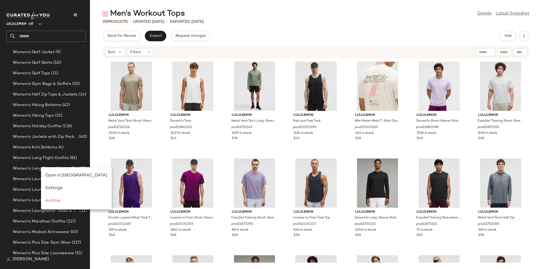
click at [92, 153] on div "lululemon Metal Vent Tech Short-Sleeve Shirt prod11710026 5026 in stock $68 lul…" at bounding box center [316, 161] width 452 height 204
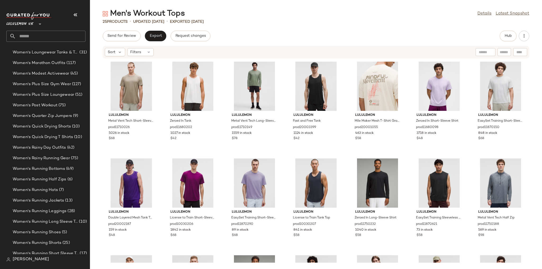
scroll to position [1632, 0]
click at [56, 158] on span "Women's Running Bottoms" at bounding box center [39, 158] width 52 height 6
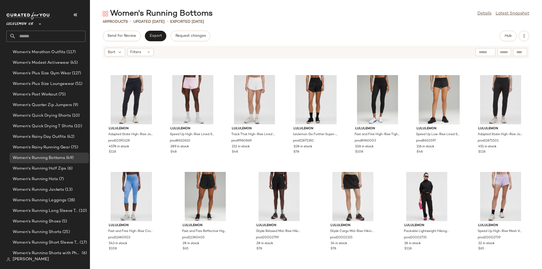
scroll to position [668, 0]
click at [147, 49] on div "Filters" at bounding box center [140, 52] width 26 height 8
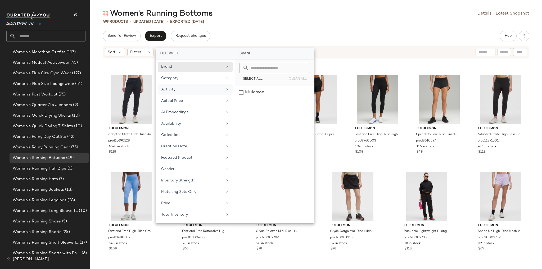
click at [180, 96] on div "Activity" at bounding box center [195, 101] width 75 height 10
click at [317, 13] on div "Women's Running Bottoms Details Latest Snapshot" at bounding box center [316, 13] width 452 height 11
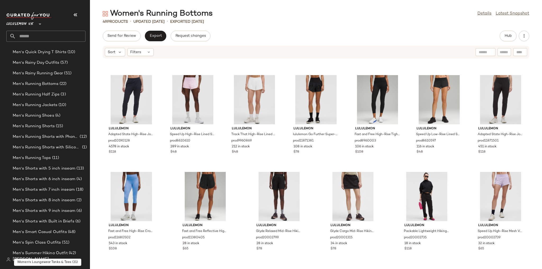
scroll to position [595, 0]
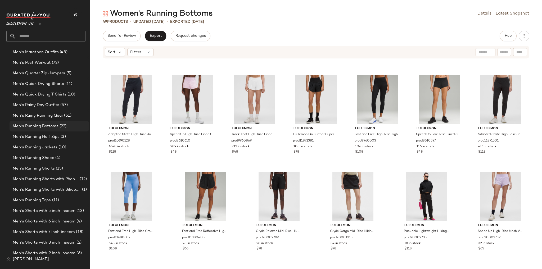
click at [54, 126] on span "Men's Running Bottoms" at bounding box center [36, 126] width 46 height 6
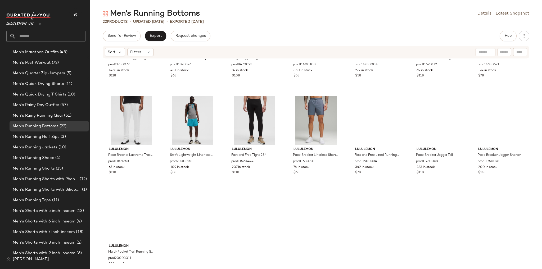
scroll to position [184, 0]
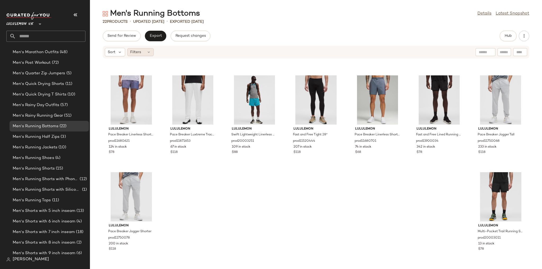
click at [153, 53] on div "Filters" at bounding box center [140, 52] width 26 height 8
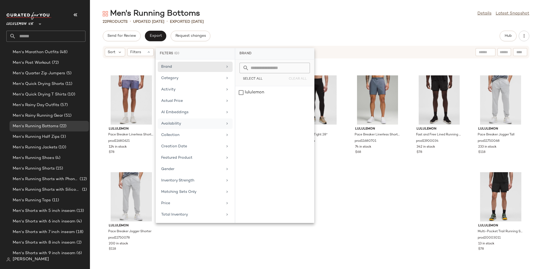
click at [189, 121] on div "Availability" at bounding box center [192, 124] width 62 height 6
click at [188, 96] on div "Activity" at bounding box center [195, 101] width 75 height 10
click at [280, 28] on div "Men's Running Bottoms Details Latest Snapshot 22 Products • updated Aug 20th • …" at bounding box center [316, 138] width 452 height 260
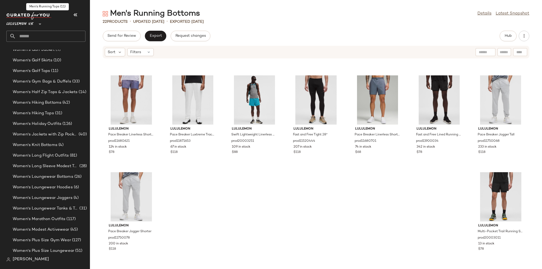
scroll to position [1484, 0]
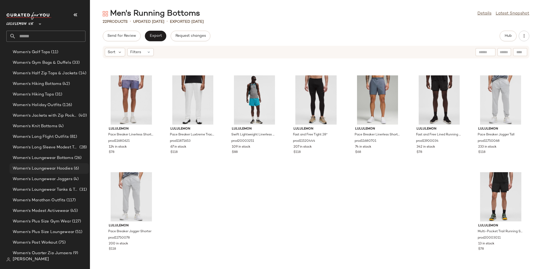
click at [47, 167] on span "Women's Loungewear Hoodies" at bounding box center [43, 169] width 60 height 6
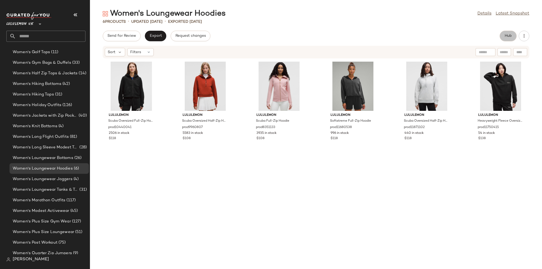
click at [322, 36] on span "Hub" at bounding box center [507, 36] width 7 height 4
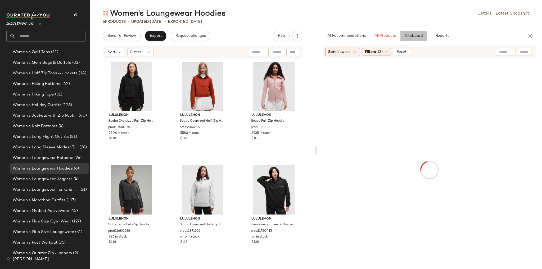
click at [322, 35] on span "Clipboard" at bounding box center [413, 36] width 18 height 4
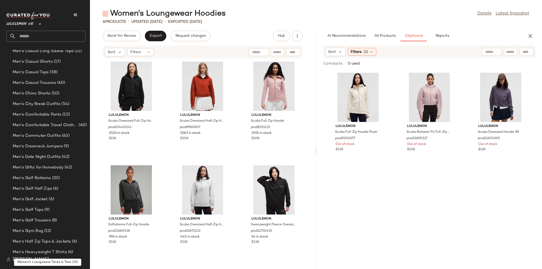
scroll to position [299, 0]
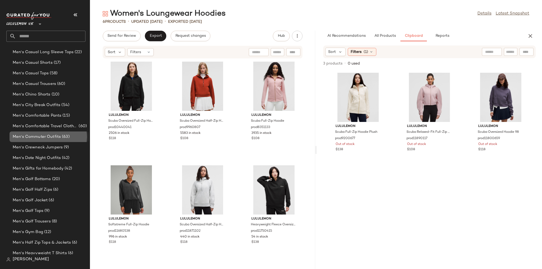
click at [48, 140] on div "Men's Commuter Outfits (63)" at bounding box center [49, 136] width 79 height 11
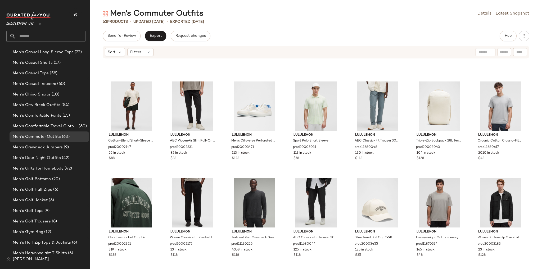
scroll to position [735, 0]
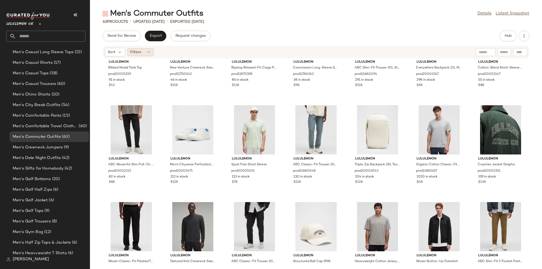
click at [150, 54] on div "Filters" at bounding box center [140, 52] width 26 height 8
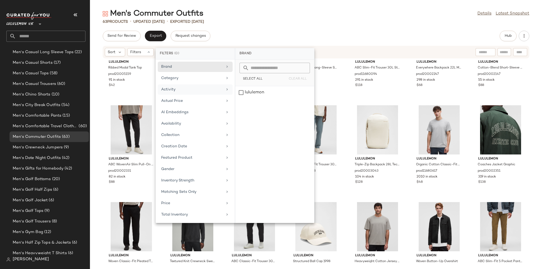
click at [200, 96] on div "Activity" at bounding box center [195, 101] width 75 height 10
click at [285, 12] on div "Men's Commuter Outfits Details Latest Snapshot" at bounding box center [316, 13] width 452 height 11
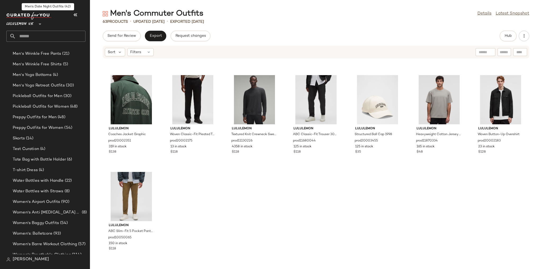
scroll to position [1018, 0]
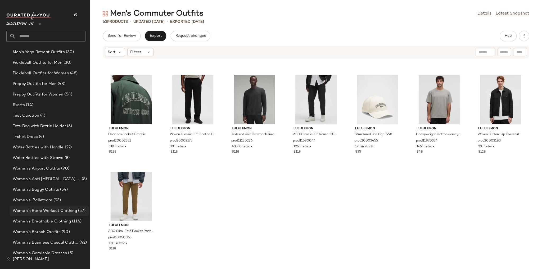
click at [49, 167] on span "Women's Barre Workout Clothing" at bounding box center [45, 211] width 64 height 6
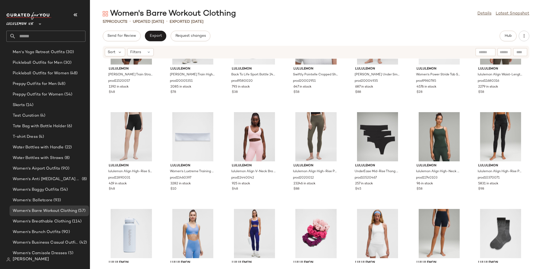
scroll to position [596, 0]
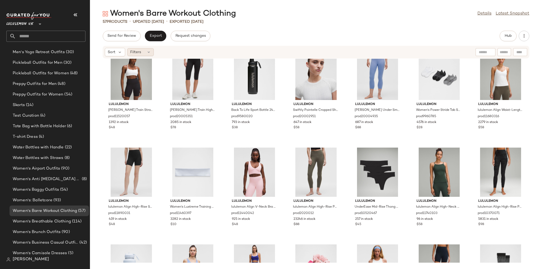
click at [143, 52] on div "Filters" at bounding box center [140, 52] width 26 height 8
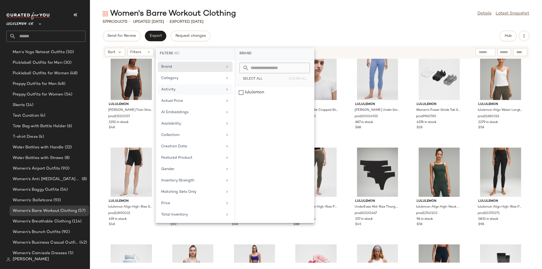
click at [182, 87] on div "Activity" at bounding box center [192, 90] width 62 height 6
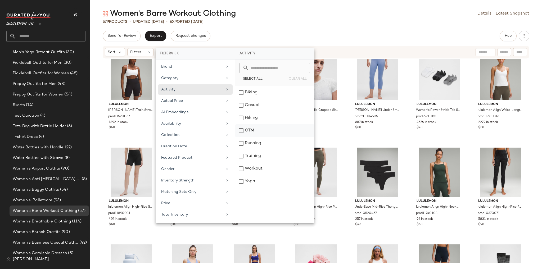
click at [251, 137] on div "OTM" at bounding box center [274, 143] width 79 height 13
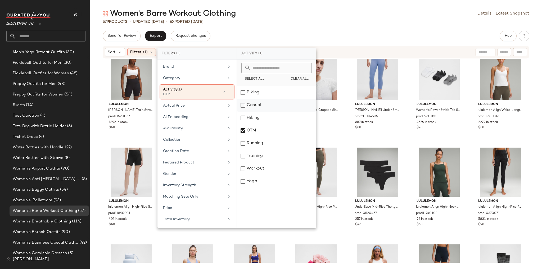
click at [252, 112] on div "Casual" at bounding box center [276, 118] width 79 height 13
click at [268, 42] on div "Send for Review Export Request changes Hub Sort Filters (1) Reset lululemon Wun…" at bounding box center [316, 150] width 452 height 238
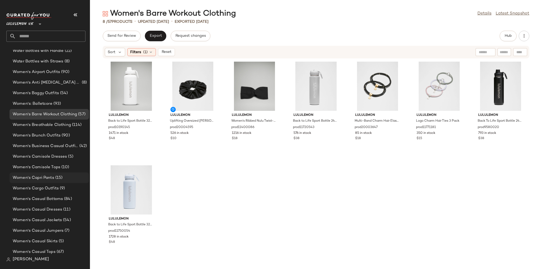
scroll to position [1145, 0]
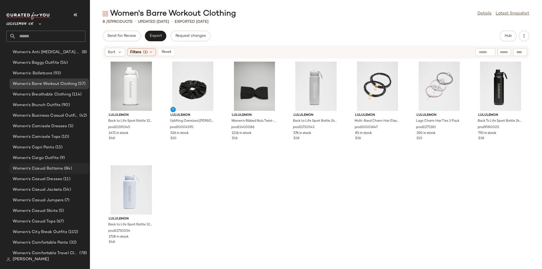
click at [54, 167] on span "Women's Casual Bottoms" at bounding box center [38, 169] width 50 height 6
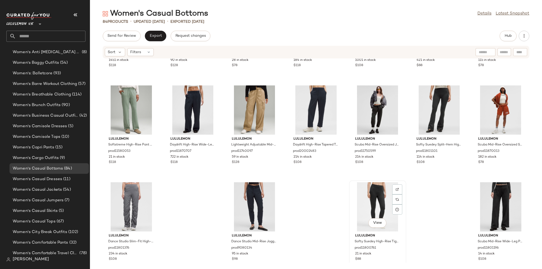
scroll to position [1152, 0]
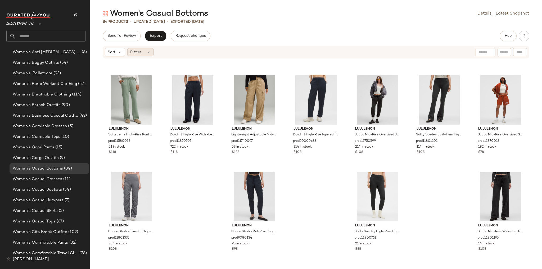
click at [131, 54] on span "Filters" at bounding box center [135, 52] width 11 height 6
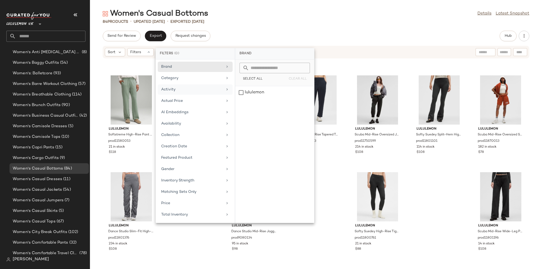
click at [184, 96] on div "Activity" at bounding box center [195, 101] width 75 height 10
click at [239, 118] on div "Yoga" at bounding box center [274, 118] width 79 height 13
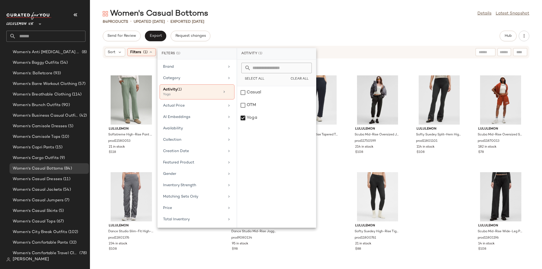
click at [282, 36] on div "Send for Review Export Request changes Hub" at bounding box center [316, 36] width 426 height 11
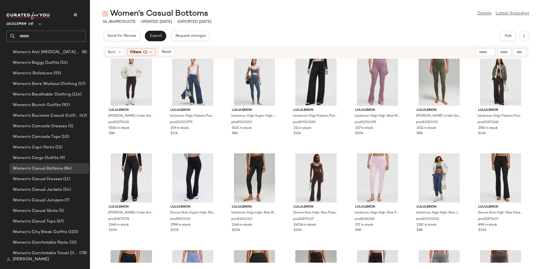
scroll to position [0, 0]
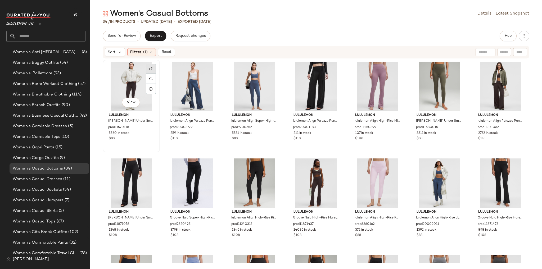
click at [153, 74] on div at bounding box center [151, 79] width 10 height 10
click at [125, 87] on div "View" at bounding box center [130, 86] width 53 height 49
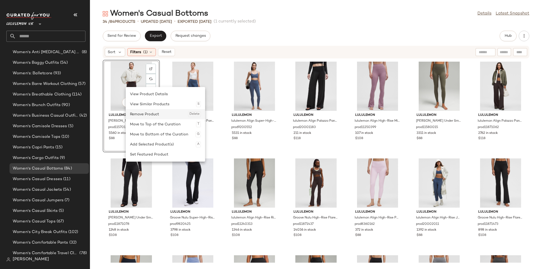
click at [174, 117] on div "Remove Product Delete" at bounding box center [165, 114] width 71 height 10
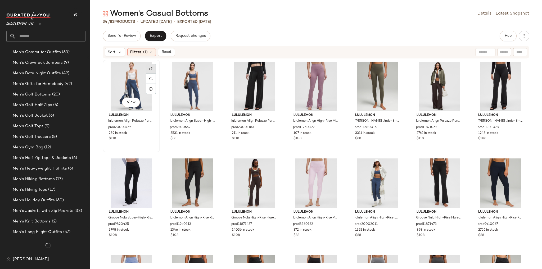
scroll to position [401, 0]
click at [154, 74] on div at bounding box center [151, 79] width 10 height 10
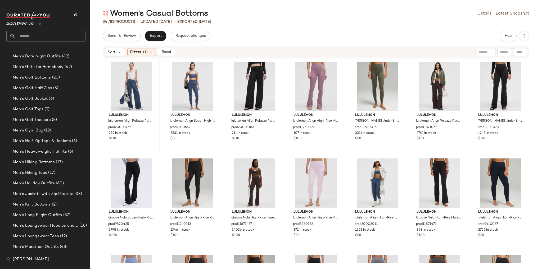
scroll to position [1145, 0]
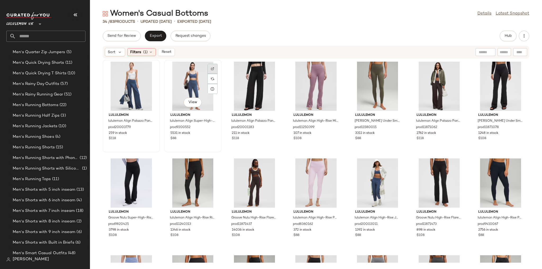
click at [214, 68] on img at bounding box center [212, 68] width 3 height 3
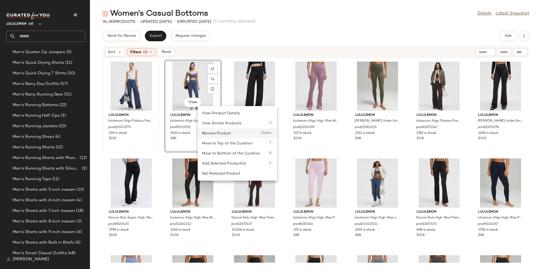
click at [216, 132] on div "Remove Product Delete" at bounding box center [237, 133] width 71 height 10
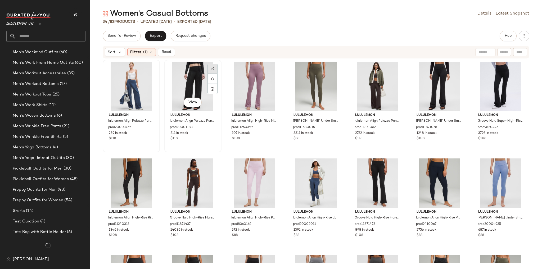
scroll to position [1145, 0]
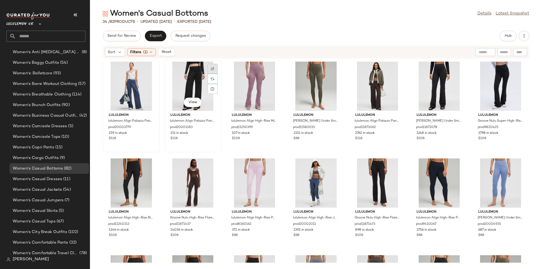
click at [214, 70] on img at bounding box center [212, 68] width 3 height 3
click at [275, 69] on img at bounding box center [273, 68] width 3 height 3
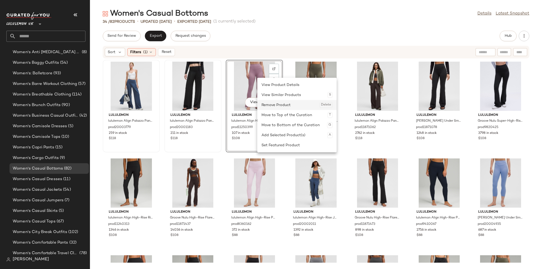
click at [272, 106] on div "Remove Product Delete" at bounding box center [296, 105] width 71 height 10
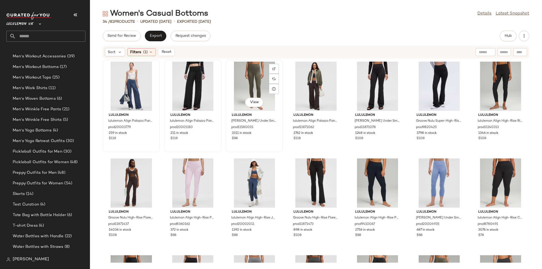
scroll to position [1145, 0]
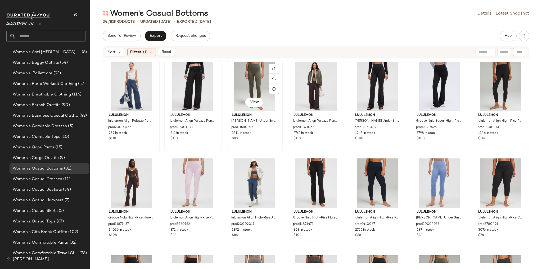
click at [275, 68] on img at bounding box center [273, 68] width 3 height 3
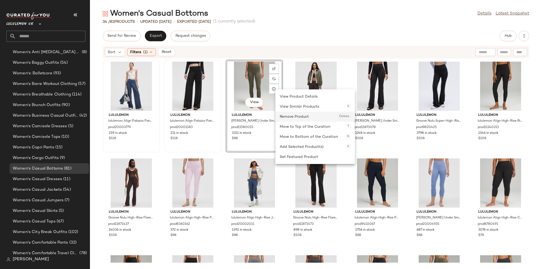
click at [296, 115] on div "Remove Product Delete" at bounding box center [314, 117] width 71 height 10
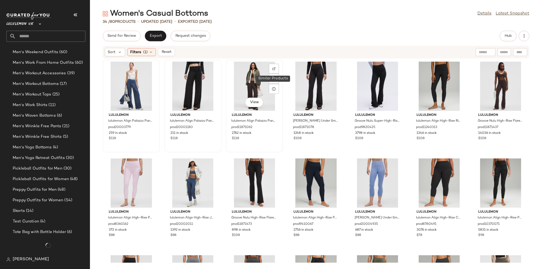
scroll to position [1145, 0]
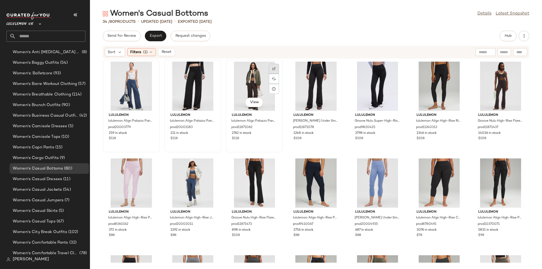
click at [279, 74] on div at bounding box center [274, 79] width 10 height 10
click at [322, 70] on div "View" at bounding box center [315, 86] width 53 height 49
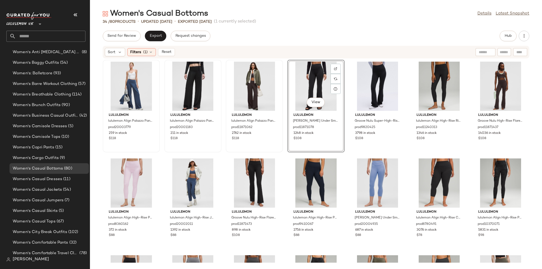
click at [322, 68] on div "View" at bounding box center [315, 86] width 53 height 49
click at [322, 74] on div at bounding box center [335, 79] width 10 height 10
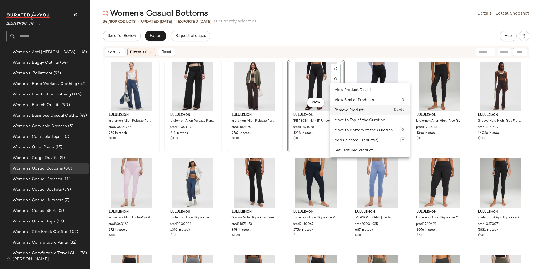
click at [322, 108] on div "Remove Product Delete" at bounding box center [369, 110] width 71 height 10
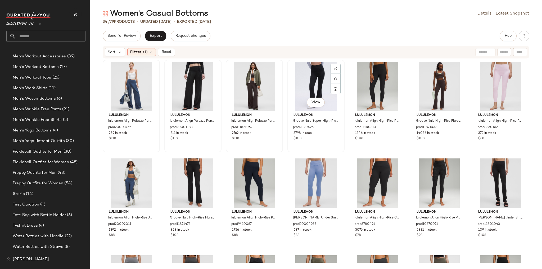
scroll to position [1145, 0]
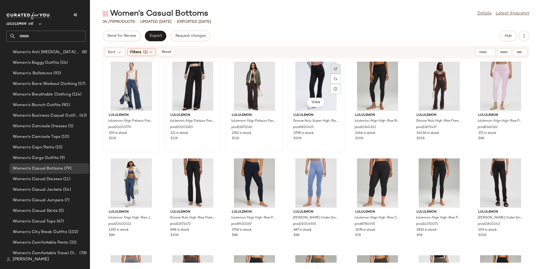
click at [322, 67] on img at bounding box center [335, 68] width 3 height 3
click at [322, 74] on div at bounding box center [397, 79] width 10 height 10
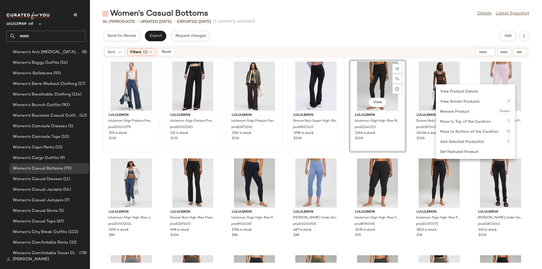
click at [322, 113] on div "Remove Product Delete" at bounding box center [475, 112] width 71 height 10
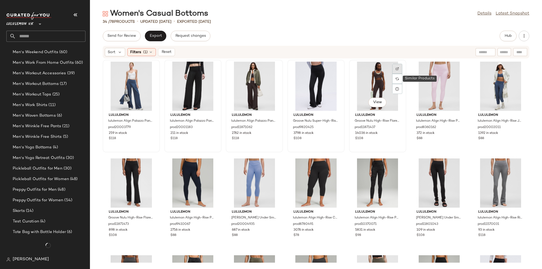
scroll to position [1145, 0]
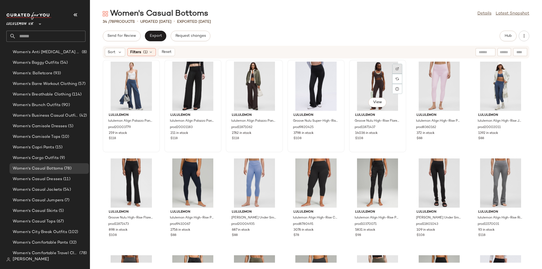
click at [322, 68] on img at bounding box center [396, 68] width 3 height 3
click at [322, 74] on div at bounding box center [458, 79] width 10 height 10
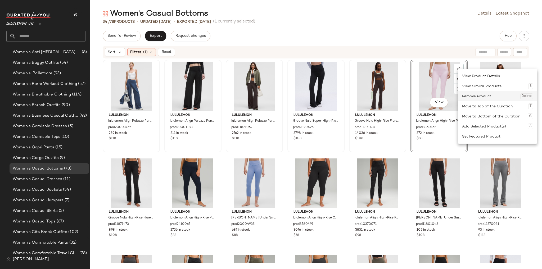
click at [322, 94] on div "Remove Product Delete" at bounding box center [497, 96] width 71 height 10
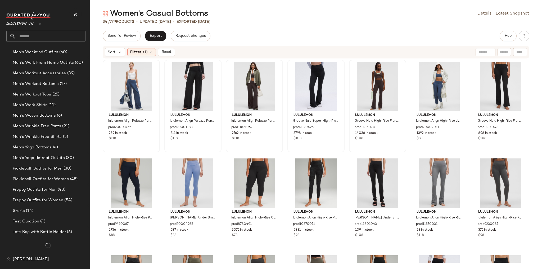
scroll to position [1145, 0]
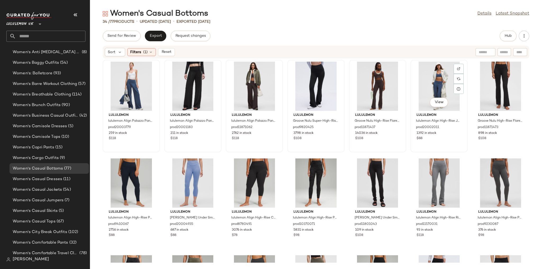
click at [322, 74] on div at bounding box center [458, 79] width 10 height 10
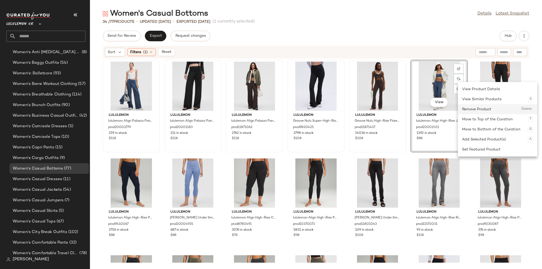
click at [322, 106] on div "Remove Product Delete" at bounding box center [497, 109] width 71 height 10
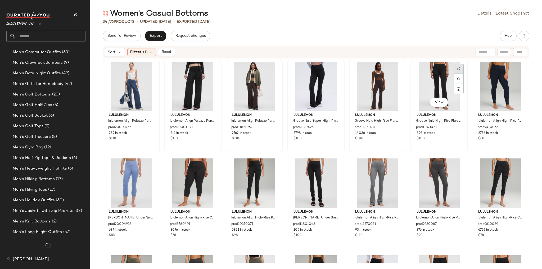
scroll to position [929, 0]
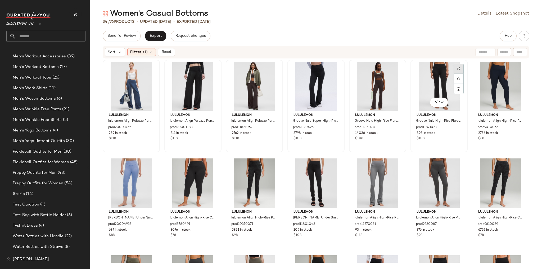
click at [322, 74] on div at bounding box center [458, 79] width 10 height 10
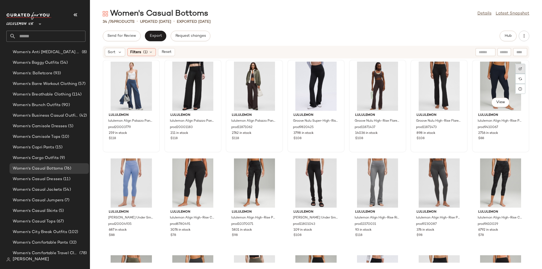
click at [322, 84] on div at bounding box center [520, 79] width 10 height 10
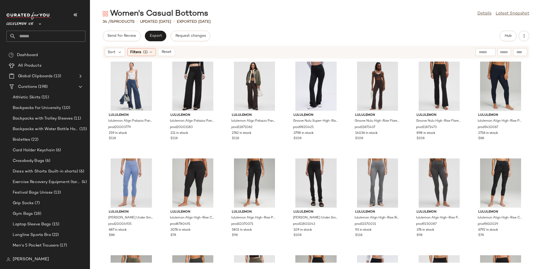
scroll to position [1145, 0]
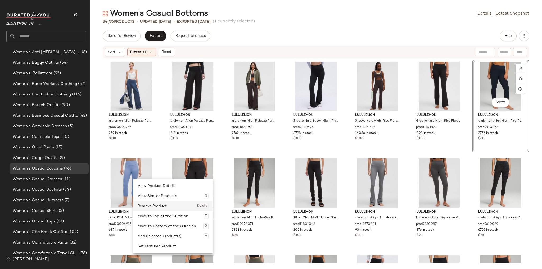
click at [155, 210] on div "Remove Product Delete" at bounding box center [173, 206] width 71 height 10
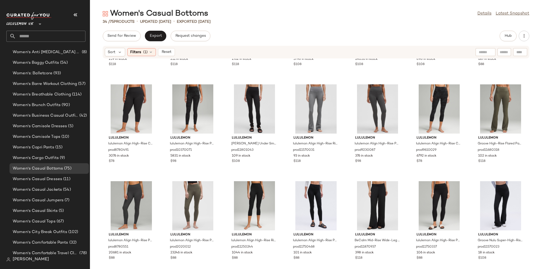
scroll to position [85, 0]
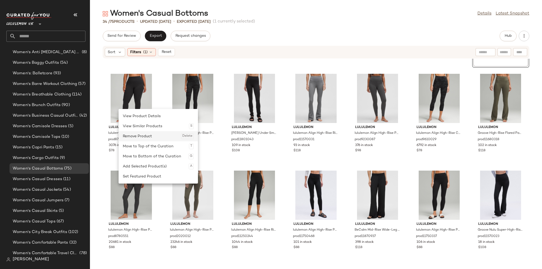
click at [138, 138] on div "Remove Product Delete" at bounding box center [158, 136] width 71 height 10
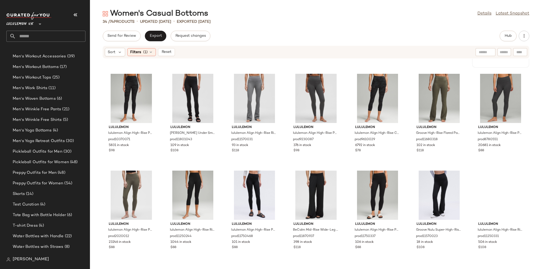
scroll to position [1145, 0]
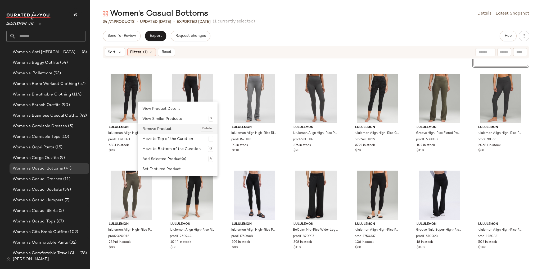
click at [155, 125] on div "Remove Product Delete" at bounding box center [177, 129] width 71 height 10
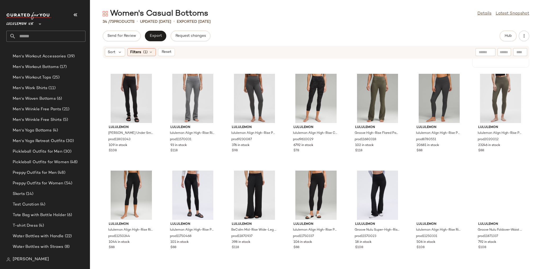
scroll to position [1145, 0]
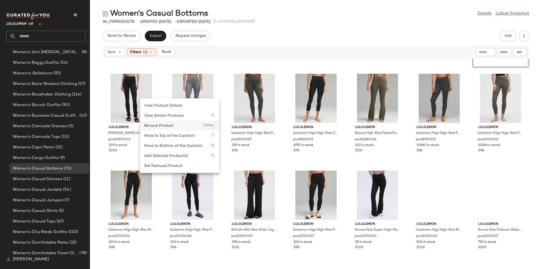
click at [160, 127] on div "Remove Product Delete" at bounding box center [179, 126] width 71 height 10
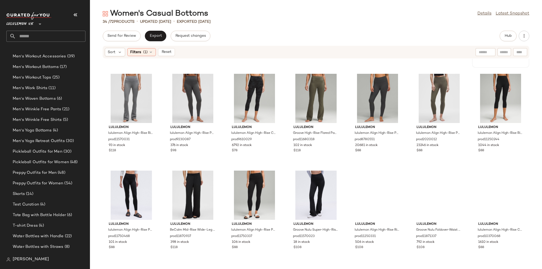
scroll to position [1145, 0]
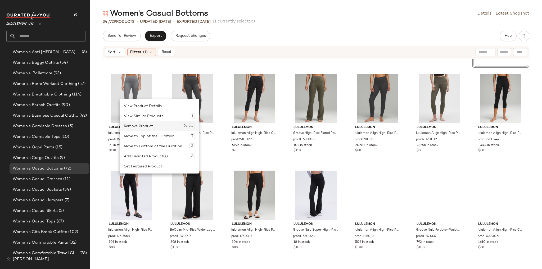
click at [136, 122] on div "Remove Product Delete" at bounding box center [159, 126] width 71 height 10
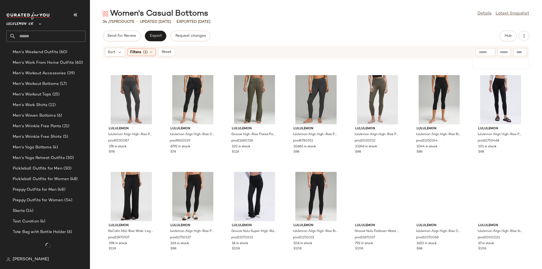
scroll to position [1145, 0]
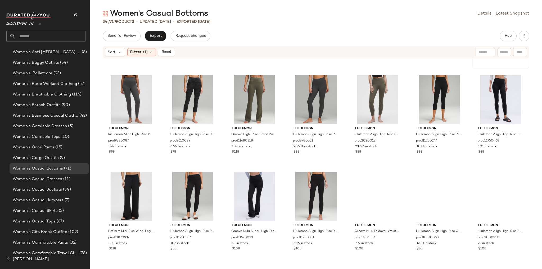
click at [156, 87] on div at bounding box center [151, 92] width 10 height 10
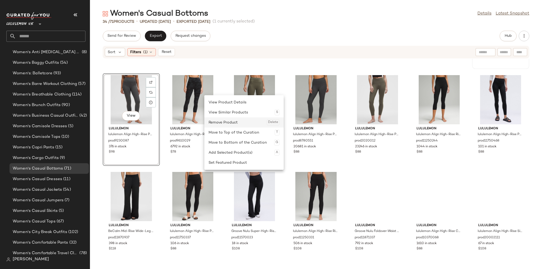
click at [223, 126] on div "Remove Product Delete" at bounding box center [243, 122] width 71 height 10
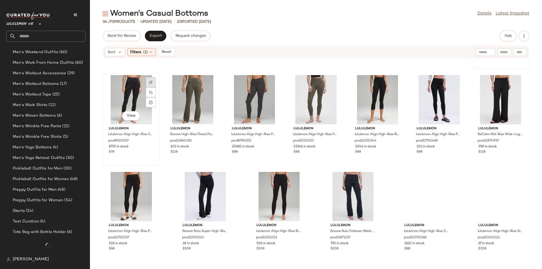
scroll to position [1145, 0]
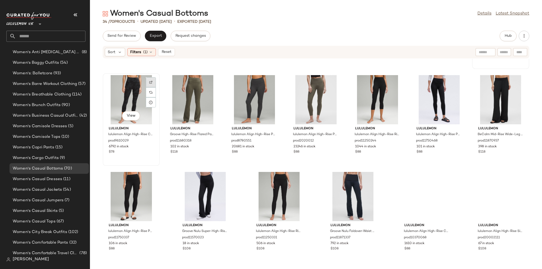
click at [156, 87] on div at bounding box center [151, 92] width 10 height 10
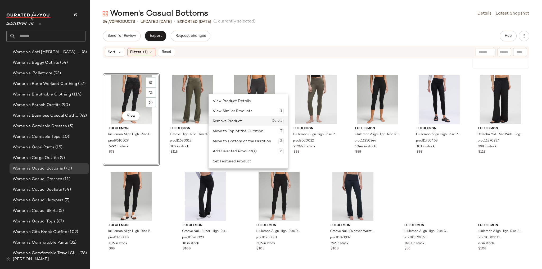
click at [225, 125] on div "Remove Product Delete" at bounding box center [248, 121] width 71 height 10
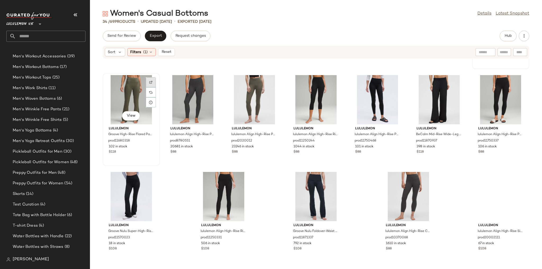
scroll to position [1145, 0]
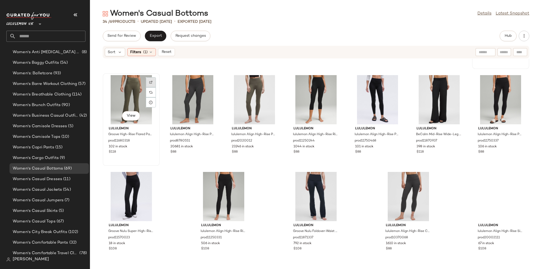
click at [156, 87] on div at bounding box center [151, 92] width 10 height 10
click at [214, 81] on img at bounding box center [212, 82] width 3 height 3
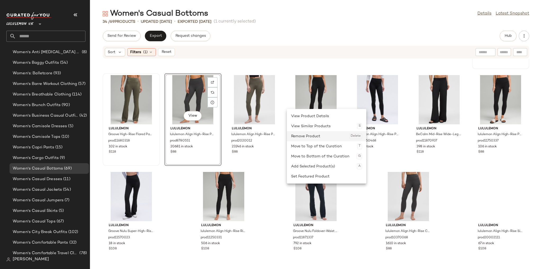
click at [302, 135] on div "Remove Product Delete" at bounding box center [326, 136] width 71 height 10
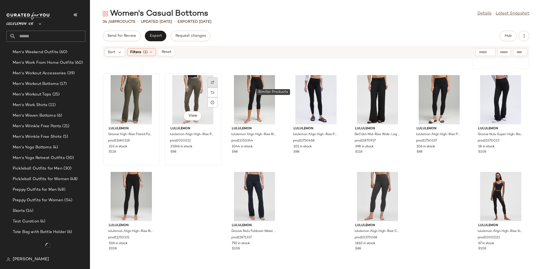
scroll to position [1145, 0]
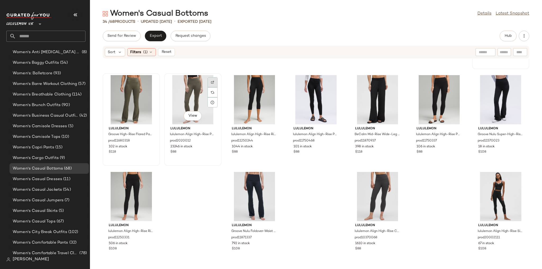
click at [217, 87] on div at bounding box center [212, 92] width 10 height 10
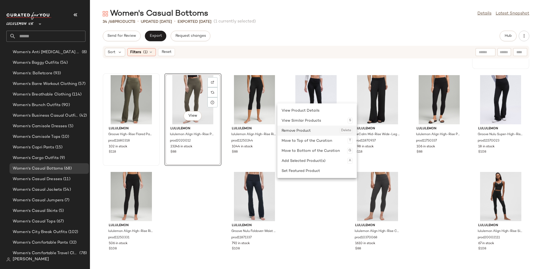
click at [293, 135] on div "Remove Product Delete" at bounding box center [316, 131] width 71 height 10
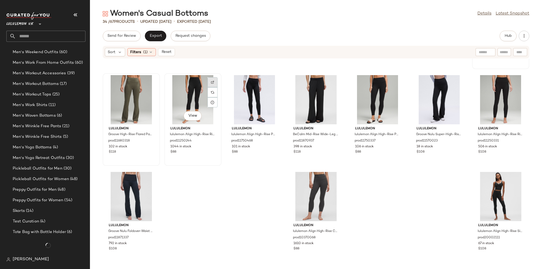
scroll to position [1145, 0]
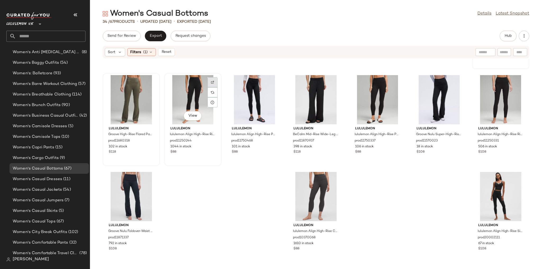
click at [217, 87] on div at bounding box center [212, 92] width 10 height 10
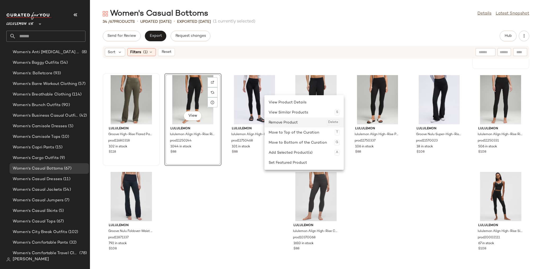
click at [299, 122] on div "Remove Product Delete" at bounding box center [303, 122] width 71 height 10
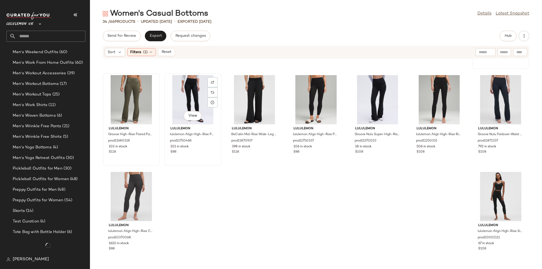
scroll to position [1145, 0]
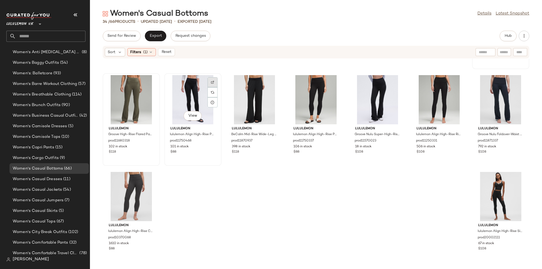
click at [217, 87] on div at bounding box center [212, 92] width 10 height 10
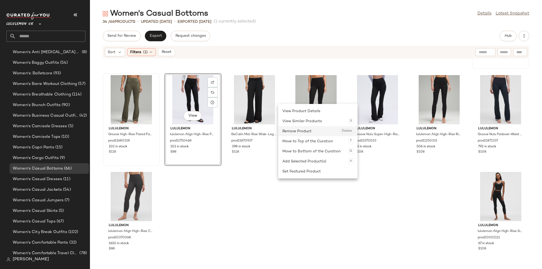
click at [290, 131] on div "Remove Product Delete" at bounding box center [317, 131] width 71 height 10
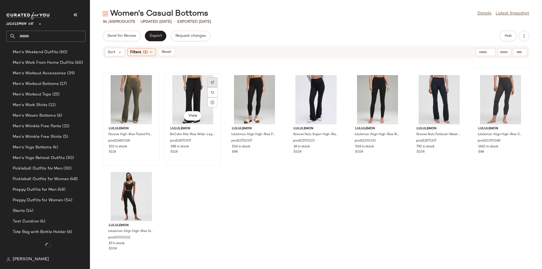
scroll to position [1145, 0]
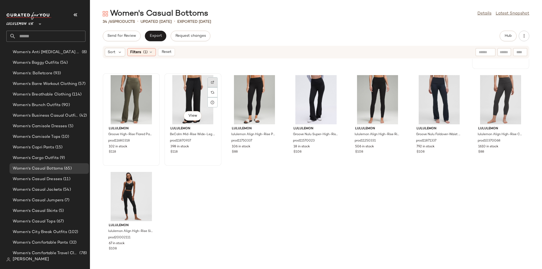
click at [217, 87] on div at bounding box center [212, 92] width 10 height 10
click at [279, 87] on div at bounding box center [274, 92] width 10 height 10
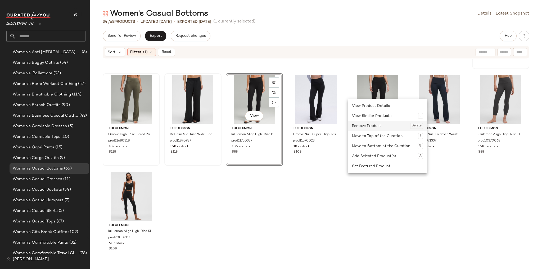
click at [374, 127] on div "Remove Product Delete" at bounding box center [387, 126] width 71 height 10
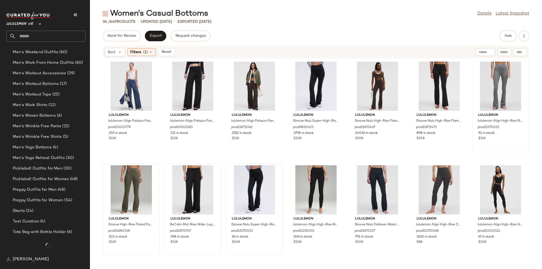
scroll to position [1145, 0]
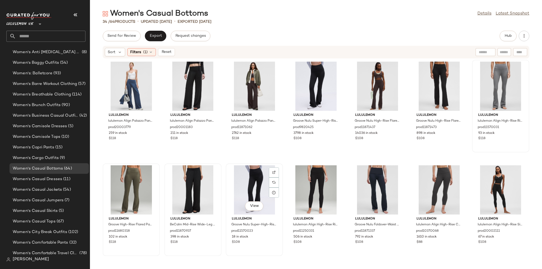
click at [279, 177] on div at bounding box center [274, 182] width 10 height 10
click at [340, 177] on div at bounding box center [335, 182] width 10 height 10
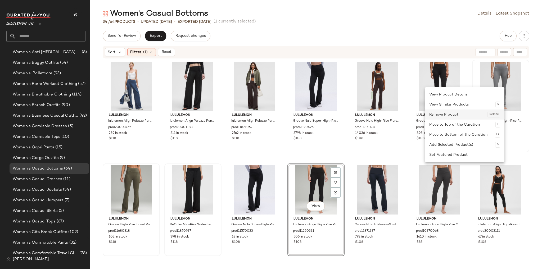
click at [434, 117] on div "Remove Product Delete" at bounding box center [464, 114] width 71 height 10
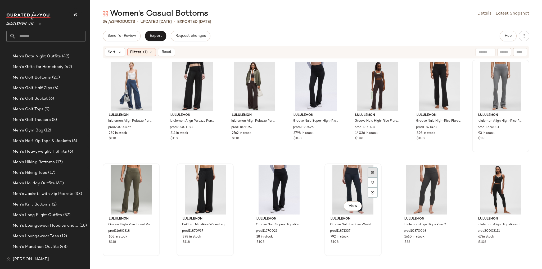
scroll to position [1145, 0]
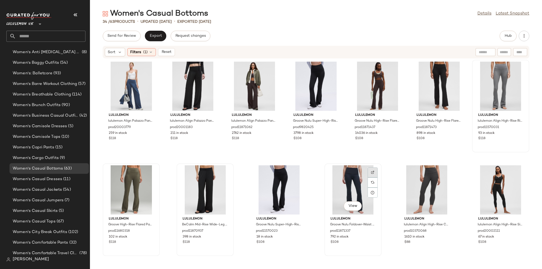
click at [377, 177] on div at bounding box center [372, 182] width 10 height 10
click at [451, 177] on div at bounding box center [446, 182] width 10 height 10
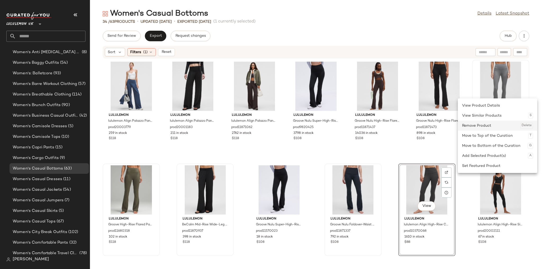
click at [507, 126] on div "Remove Product Delete" at bounding box center [497, 126] width 71 height 10
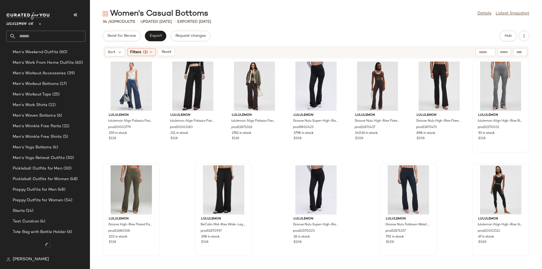
scroll to position [1145, 0]
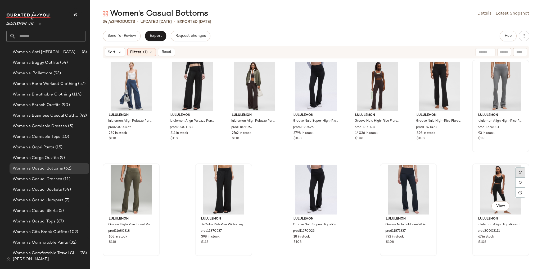
click at [515, 177] on div at bounding box center [520, 182] width 10 height 10
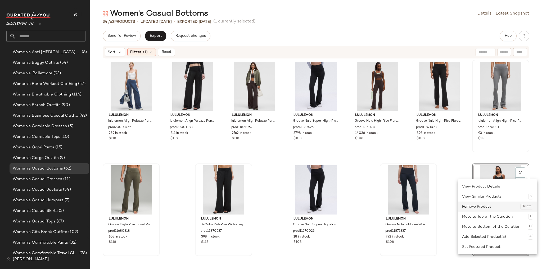
click at [491, 207] on div "Remove Product Delete" at bounding box center [497, 206] width 71 height 10
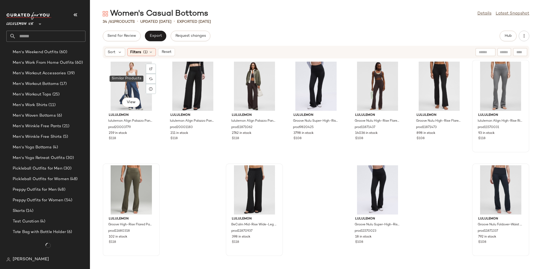
scroll to position [1145, 0]
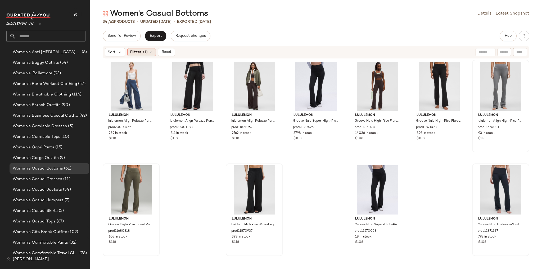
click at [146, 51] on span "(1)" at bounding box center [145, 52] width 4 height 6
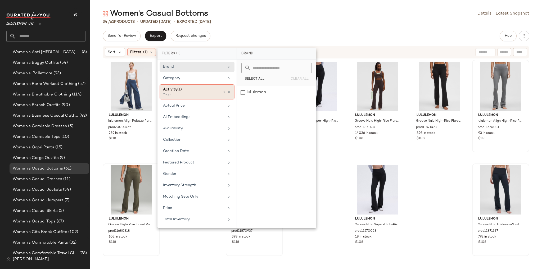
click at [231, 92] on div "Activity (1) Yoga" at bounding box center [196, 91] width 75 height 15
click at [231, 91] on icon at bounding box center [229, 92] width 4 height 4
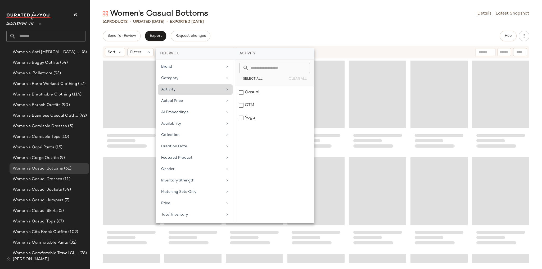
click at [279, 21] on div "61 Products • updated Aug 21st • Exported Aug 20th" at bounding box center [316, 21] width 452 height 5
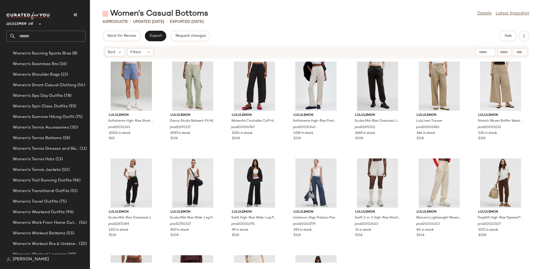
scroll to position [769, 0]
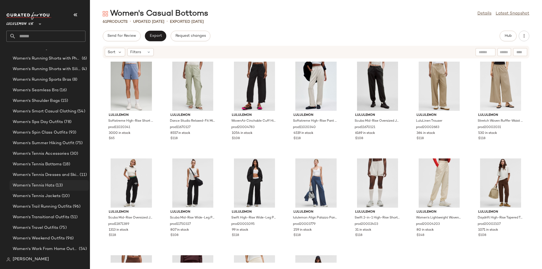
click at [56, 187] on span "(13)" at bounding box center [58, 185] width 8 height 6
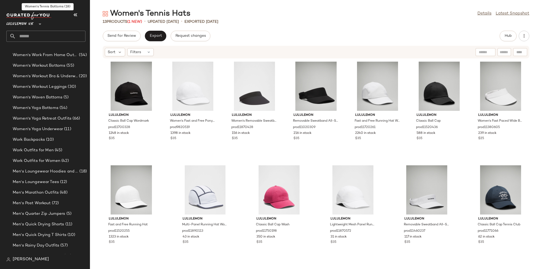
scroll to position [980, 0]
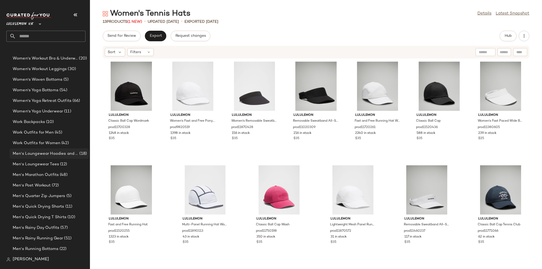
click at [61, 155] on span "Men's Loungewear Hoodies and Sweatshirts" at bounding box center [46, 154] width 66 height 6
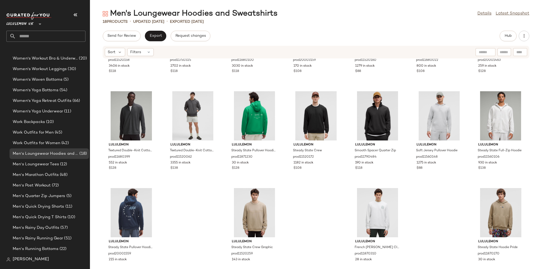
scroll to position [83, 0]
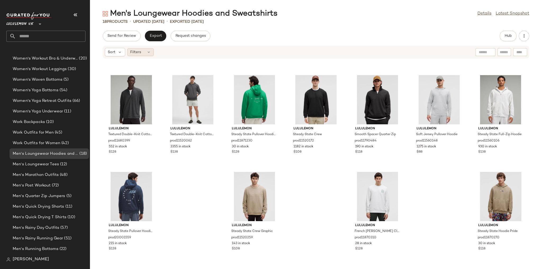
click at [141, 53] on div "Filters" at bounding box center [140, 52] width 26 height 8
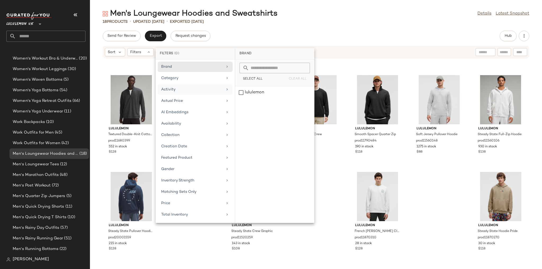
click at [178, 91] on div "Activity" at bounding box center [192, 90] width 62 height 6
click at [353, 24] on div "18 Products • updated Aug 20th • Exported Aug 20th" at bounding box center [316, 21] width 452 height 5
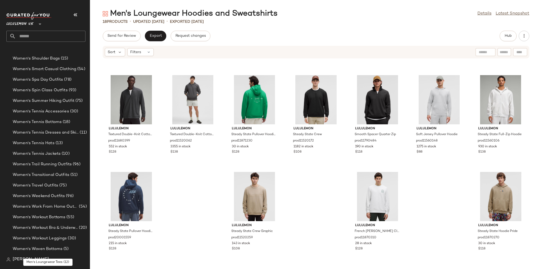
scroll to position [790, 0]
click at [68, 96] on div "Women's Spa Day Outfits (78)" at bounding box center [49, 100] width 79 height 11
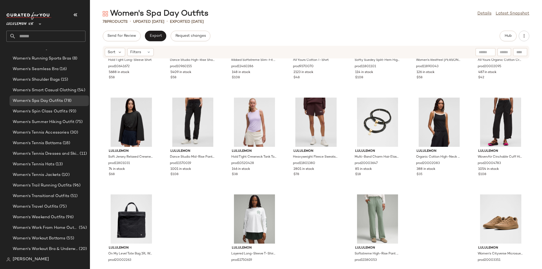
scroll to position [1055, 0]
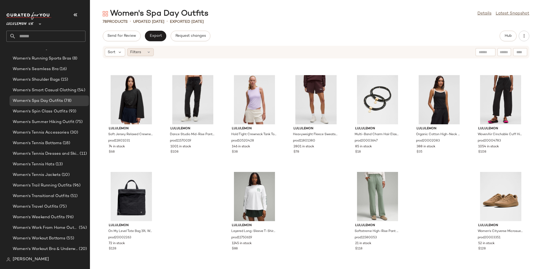
click at [133, 50] on span "Filters" at bounding box center [135, 52] width 11 height 6
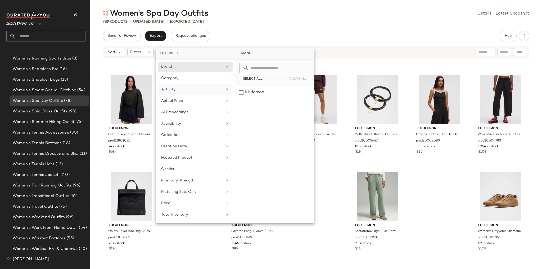
click at [184, 96] on div "Activity" at bounding box center [195, 101] width 75 height 10
click at [297, 29] on div "Women's Spa Day Outfits Details Latest Snapshot 78 Products • updated Aug 20th …" at bounding box center [316, 138] width 452 height 260
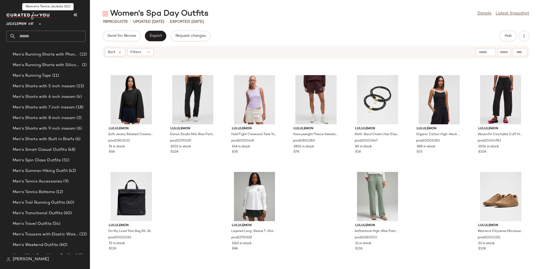
scroll to position [1234, 0]
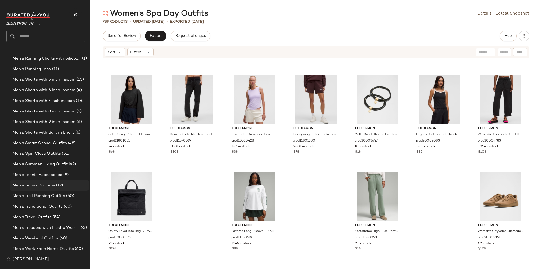
click at [69, 182] on div "Men's Tennis Bottoms (12)" at bounding box center [49, 185] width 76 height 6
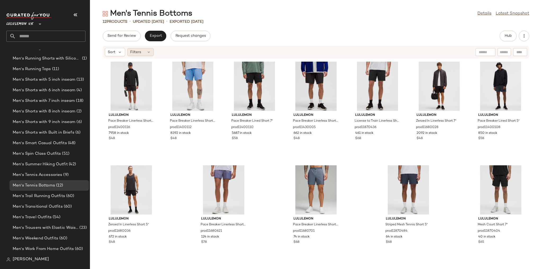
click at [148, 53] on icon at bounding box center [148, 52] width 4 height 4
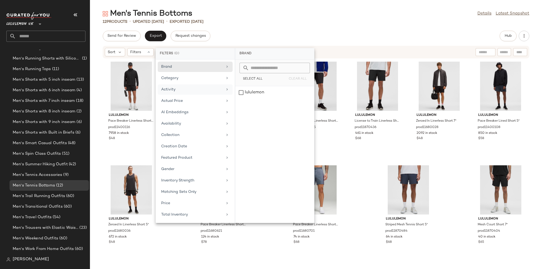
click at [201, 96] on div "Activity" at bounding box center [195, 101] width 75 height 10
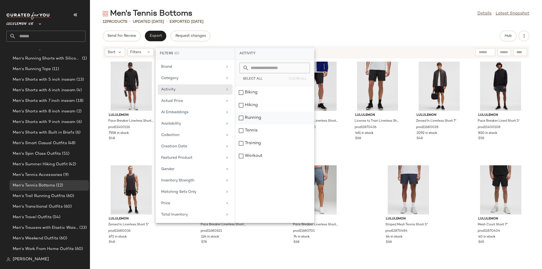
click at [252, 124] on div "Running" at bounding box center [274, 130] width 79 height 13
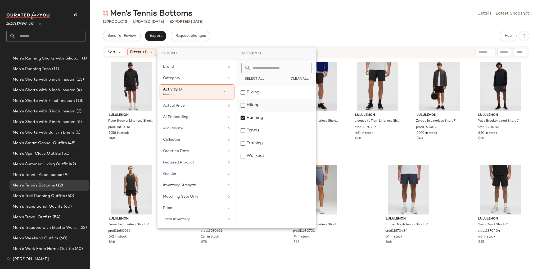
click at [251, 112] on div "Hiking" at bounding box center [276, 118] width 79 height 13
click at [253, 99] on div "Biking" at bounding box center [276, 105] width 79 height 13
click at [262, 150] on div "Training" at bounding box center [276, 156] width 79 height 13
drag, startPoint x: 262, startPoint y: 152, endPoint x: 285, endPoint y: 83, distance: 73.0
click at [262, 152] on div "Workout" at bounding box center [276, 156] width 79 height 13
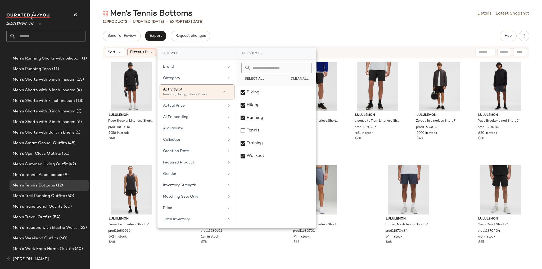
click at [302, 37] on div "Send for Review Export Request changes Hub" at bounding box center [316, 36] width 426 height 11
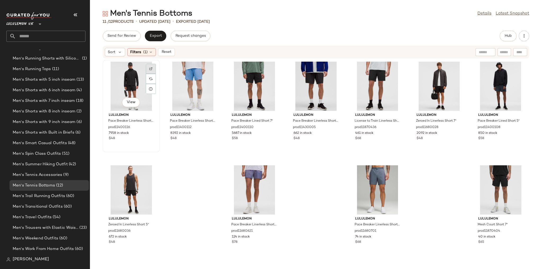
click at [149, 74] on div at bounding box center [151, 79] width 10 height 10
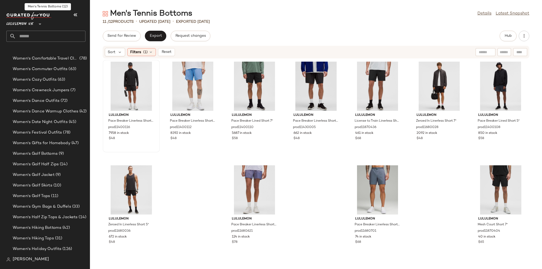
scroll to position [1932, 0]
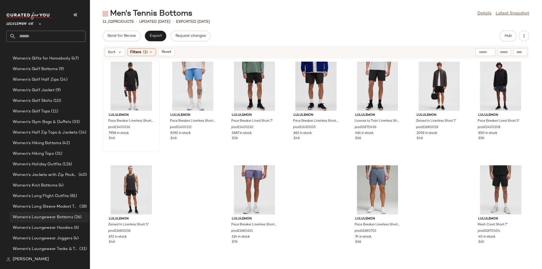
click at [62, 215] on span "Women's Loungewear Bottoms" at bounding box center [43, 217] width 61 height 6
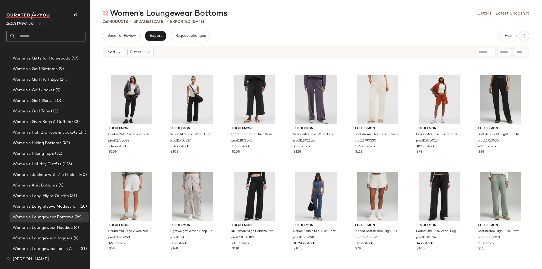
scroll to position [281, 0]
click at [130, 51] on span "Filters" at bounding box center [135, 52] width 11 height 6
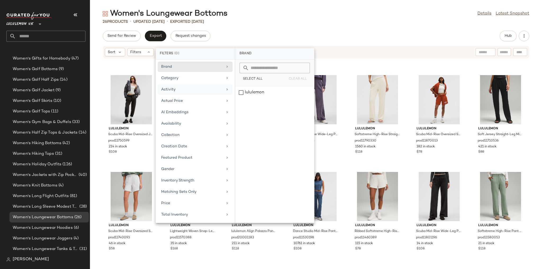
click at [186, 90] on div "Activity" at bounding box center [192, 90] width 62 height 6
click at [350, 33] on div "Send for Review Export Request changes Hub" at bounding box center [316, 36] width 426 height 11
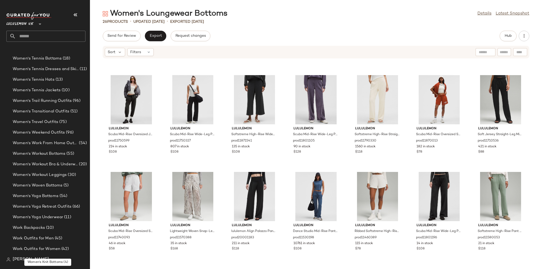
scroll to position [853, 0]
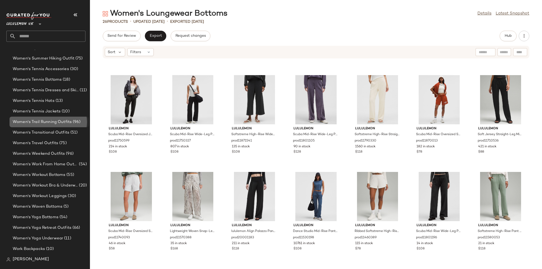
click at [59, 126] on div "Women's Trail Running Outfits (96)" at bounding box center [49, 122] width 79 height 11
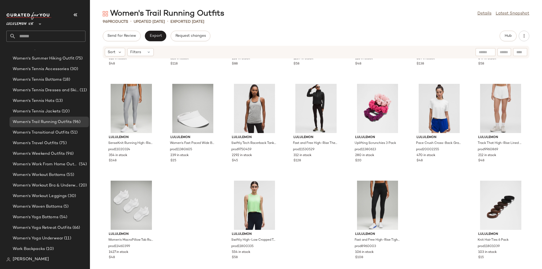
scroll to position [1345, 0]
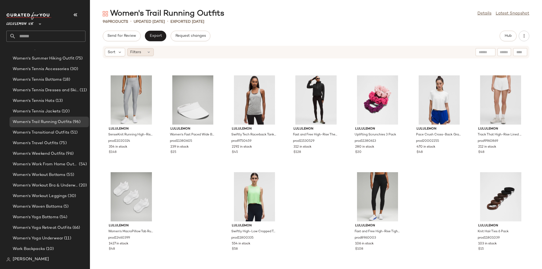
click at [142, 51] on div "Filters" at bounding box center [140, 52] width 26 height 8
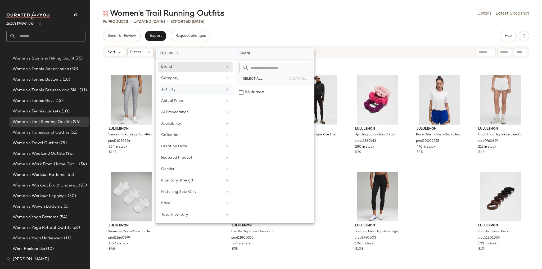
click at [188, 90] on div "Activity" at bounding box center [192, 90] width 62 height 6
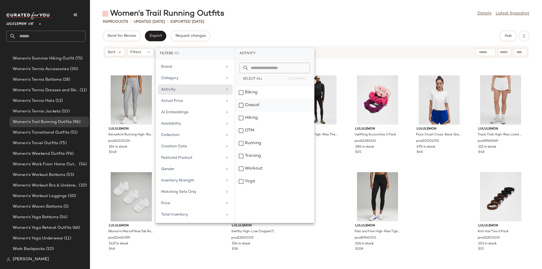
click at [254, 112] on div "Casual" at bounding box center [274, 118] width 79 height 13
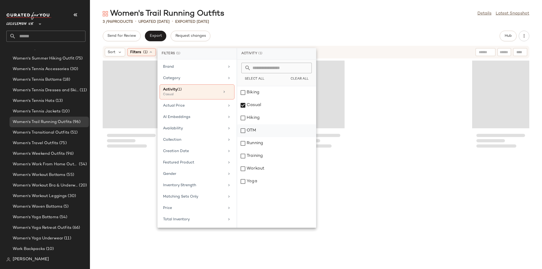
click at [260, 137] on div "OTM" at bounding box center [276, 143] width 79 height 13
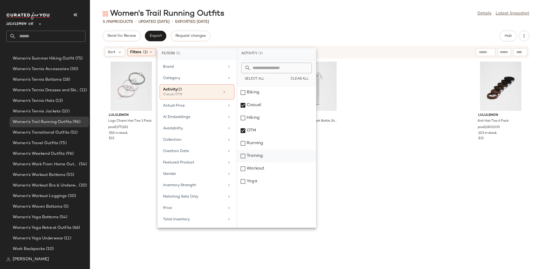
click at [264, 162] on div "Training" at bounding box center [276, 168] width 79 height 13
click at [265, 175] on div "Workout" at bounding box center [276, 181] width 79 height 13
click at [263, 180] on div "Yoga" at bounding box center [276, 181] width 79 height 13
click at [342, 25] on div "Women's Trail Running Outfits Details Latest Snapshot 3 / 96 Products • updated…" at bounding box center [316, 138] width 452 height 260
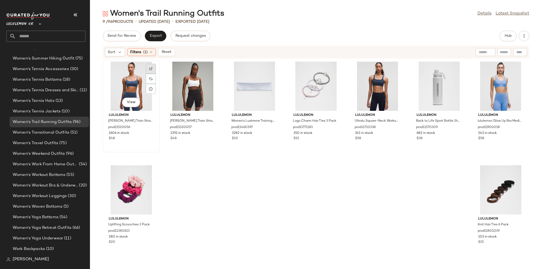
click at [153, 74] on div at bounding box center [151, 79] width 10 height 10
click at [139, 82] on div "View" at bounding box center [130, 86] width 53 height 49
click at [148, 55] on div "Filters (1)" at bounding box center [141, 52] width 29 height 8
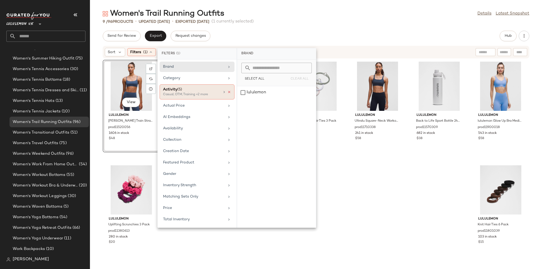
click at [229, 91] on icon at bounding box center [229, 92] width 4 height 4
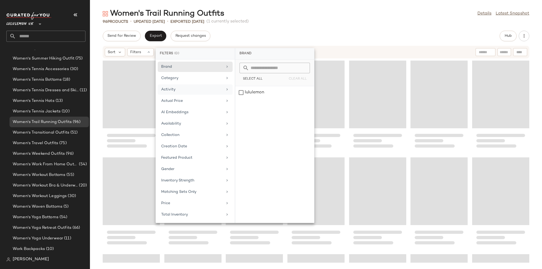
click at [297, 22] on div "96 Products • updated Aug 20th • Exported Aug 20th (1 currently selected)" at bounding box center [316, 21] width 452 height 5
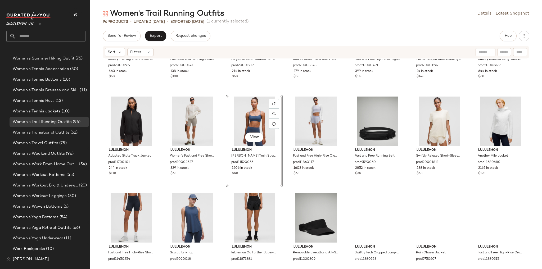
scroll to position [261, 0]
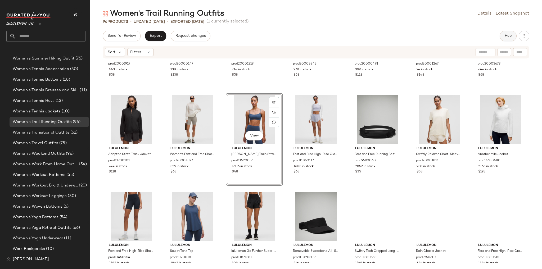
click at [504, 40] on button "Hub" at bounding box center [507, 36] width 17 height 11
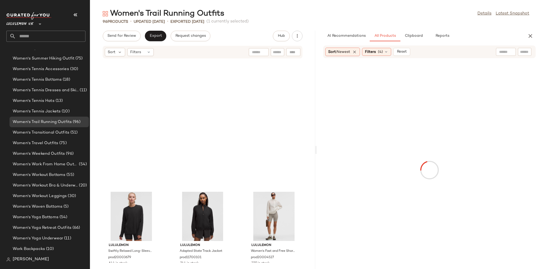
scroll to position [581, 0]
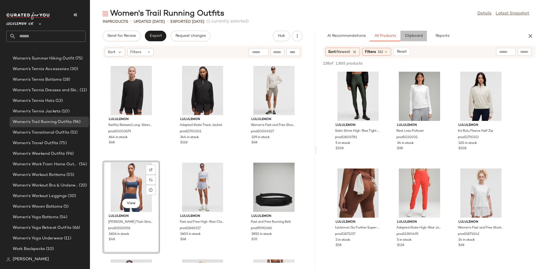
click at [404, 39] on button "Clipboard" at bounding box center [413, 36] width 26 height 11
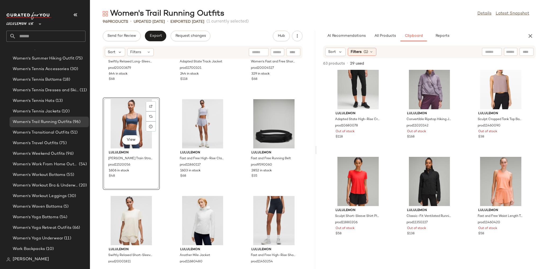
scroll to position [533, 0]
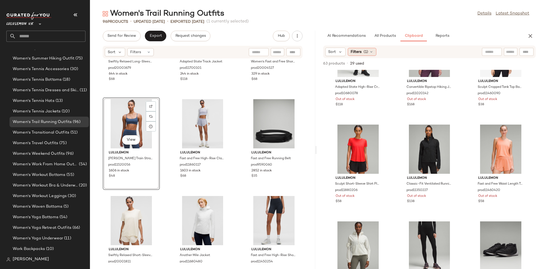
click at [369, 51] on icon at bounding box center [371, 52] width 4 height 4
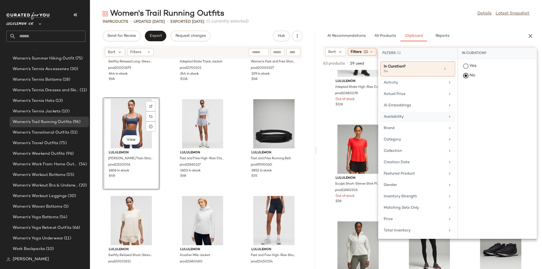
click at [411, 114] on div "Availability" at bounding box center [414, 117] width 62 height 6
click at [477, 99] on div "in_stock" at bounding box center [496, 105] width 79 height 13
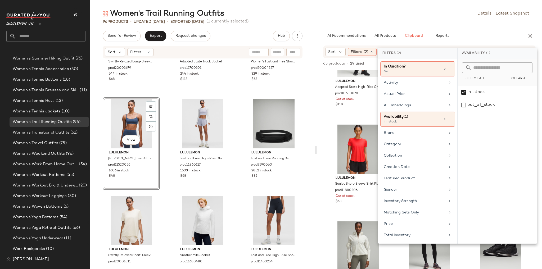
click at [439, 21] on div "96 Products • updated Aug 20th • Exported Aug 20th (1 currently selected)" at bounding box center [316, 21] width 452 height 5
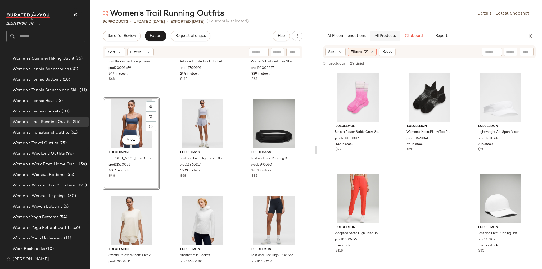
click at [386, 35] on span "All Products" at bounding box center [385, 36] width 22 height 4
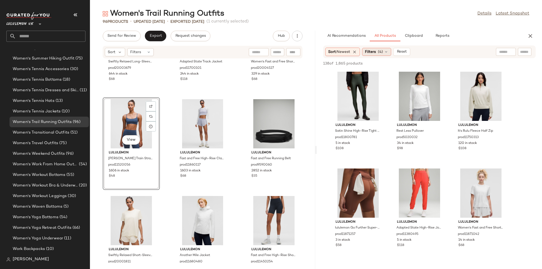
click at [369, 55] on div "Filters (4)" at bounding box center [376, 52] width 29 height 8
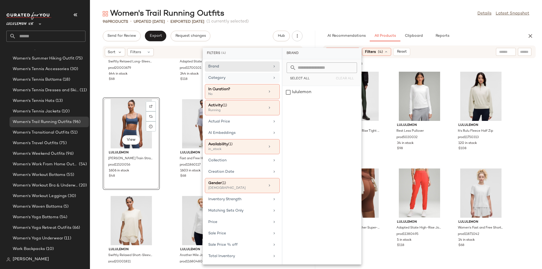
click at [252, 84] on div "Category" at bounding box center [242, 91] width 75 height 15
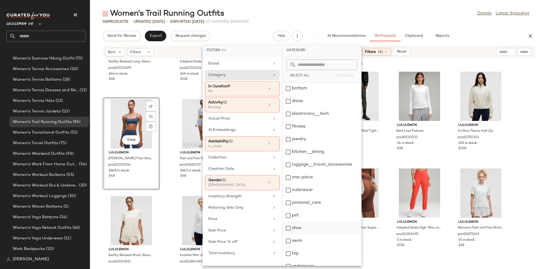
scroll to position [20, 0]
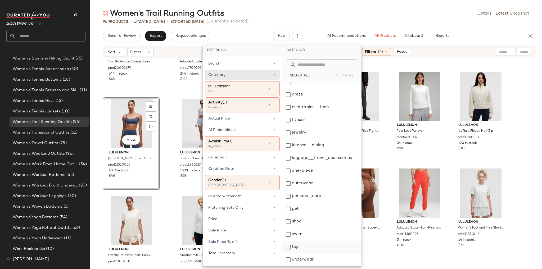
click at [304, 253] on div "top" at bounding box center [321, 259] width 79 height 13
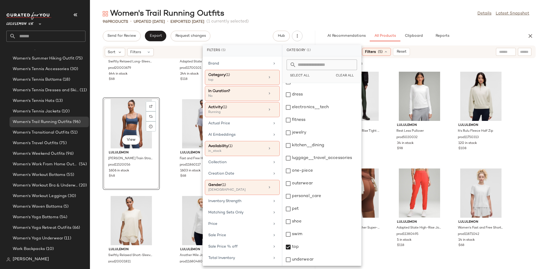
click at [434, 12] on div "Women's Trail Running Outfits Details Latest Snapshot" at bounding box center [316, 13] width 452 height 11
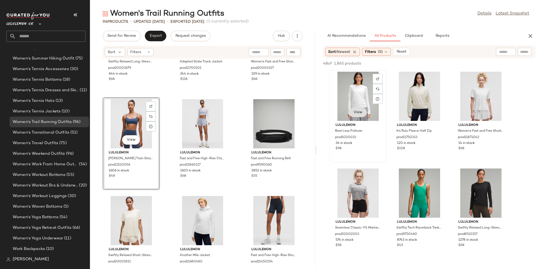
click at [361, 114] on span "View" at bounding box center [357, 112] width 9 height 4
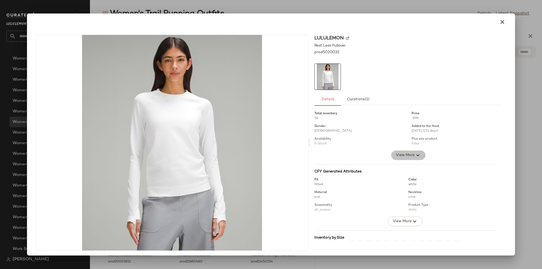
click at [414, 158] on icon "button" at bounding box center [417, 155] width 6 height 6
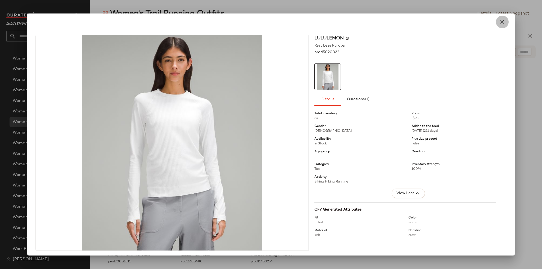
click at [497, 26] on button "button" at bounding box center [502, 22] width 13 height 13
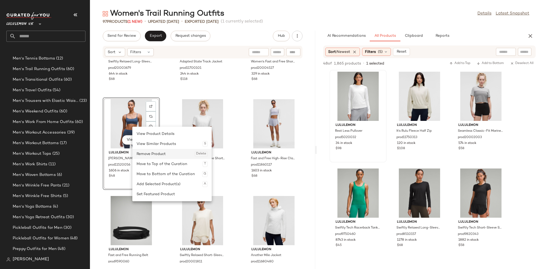
click at [161, 155] on div "Remove Product Delete" at bounding box center [171, 154] width 71 height 10
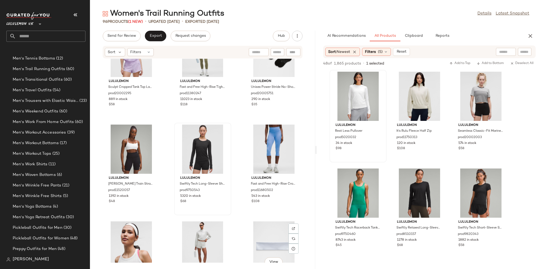
scroll to position [1088, 0]
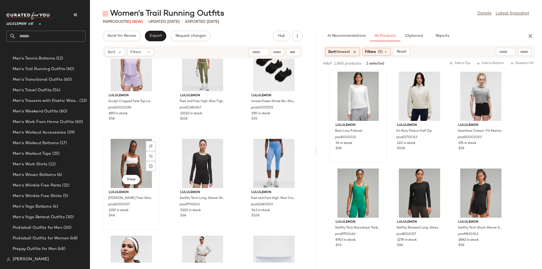
click at [129, 171] on div "View" at bounding box center [130, 163] width 53 height 49
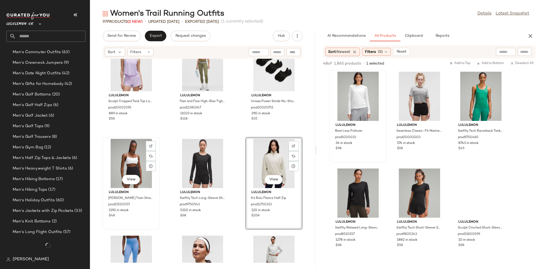
scroll to position [853, 0]
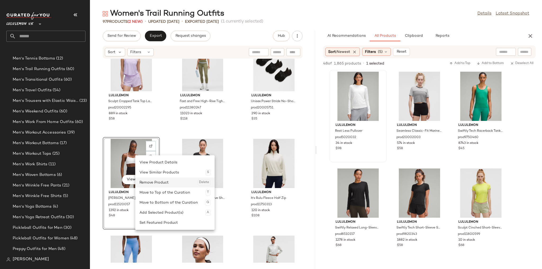
click at [159, 184] on div "Remove Product Delete" at bounding box center [174, 182] width 71 height 10
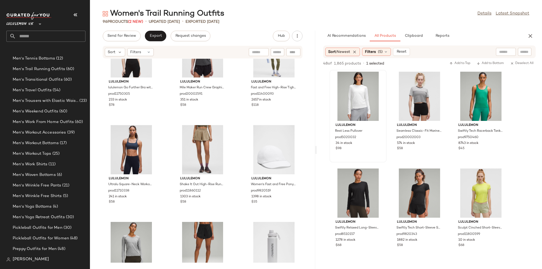
scroll to position [1977, 0]
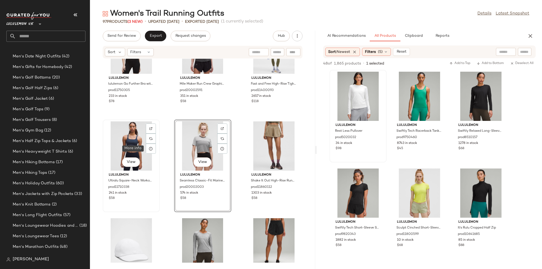
scroll to position [853, 0]
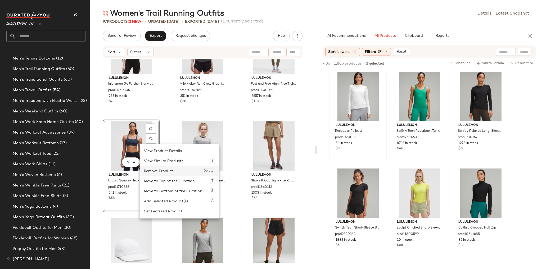
click at [159, 169] on div "Remove Product Delete" at bounding box center [179, 171] width 71 height 10
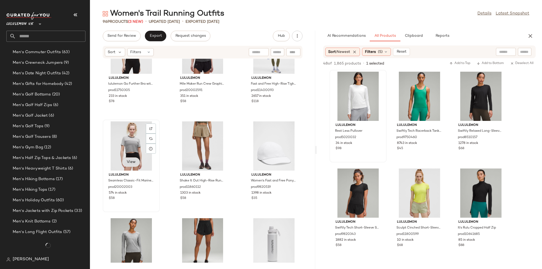
scroll to position [853, 0]
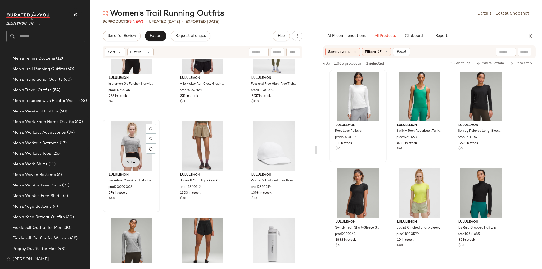
click at [126, 165] on button "View" at bounding box center [131, 162] width 18 height 10
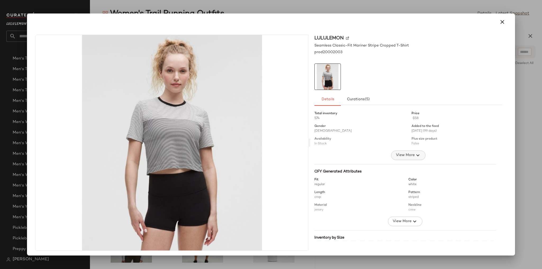
click at [391, 152] on button "View More" at bounding box center [408, 155] width 34 height 10
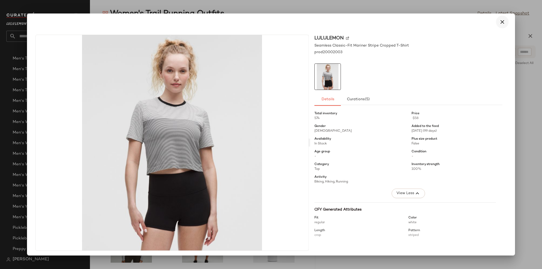
click at [499, 21] on icon "button" at bounding box center [502, 22] width 6 height 6
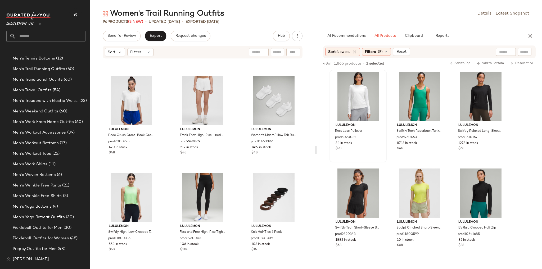
scroll to position [2894, 0]
click at [140, 53] on span "Filters" at bounding box center [135, 52] width 11 height 6
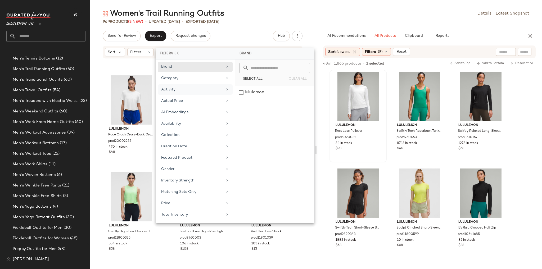
click at [188, 96] on div "Activity" at bounding box center [195, 101] width 75 height 10
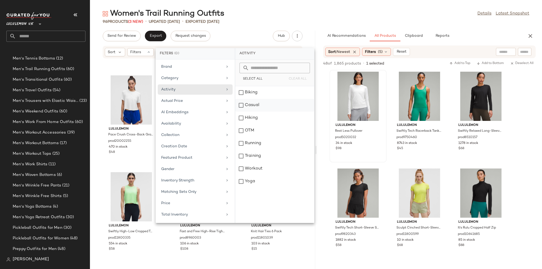
click at [253, 112] on div "Casual" at bounding box center [274, 118] width 79 height 13
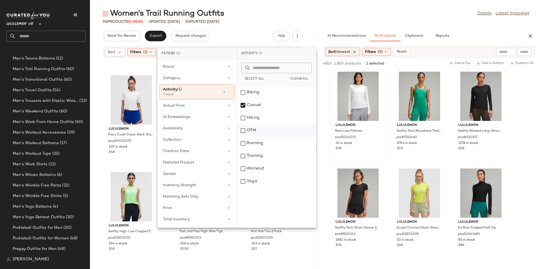
click at [253, 137] on div "OTM" at bounding box center [276, 143] width 79 height 13
click at [257, 162] on div "Training" at bounding box center [276, 168] width 79 height 13
click at [256, 175] on div "Workout" at bounding box center [276, 181] width 79 height 13
click at [256, 183] on div "Yoga" at bounding box center [276, 181] width 79 height 13
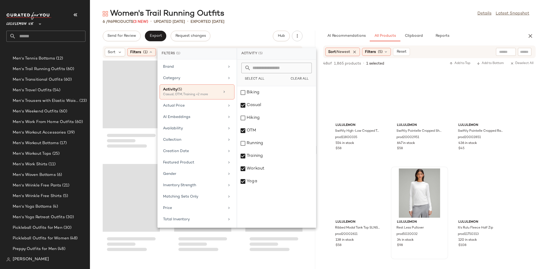
click at [311, 20] on div "6 / 96 Products (3 New) • updated Aug 21st • Exported Aug 20th" at bounding box center [316, 21] width 452 height 5
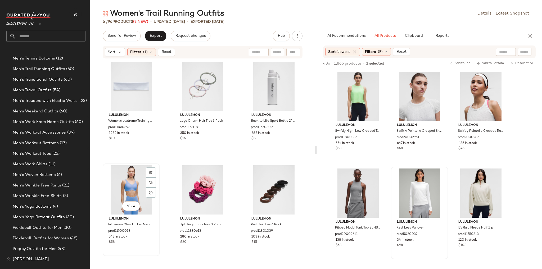
click at [131, 187] on div "View" at bounding box center [130, 189] width 53 height 49
click at [143, 50] on span "(1)" at bounding box center [145, 52] width 4 height 6
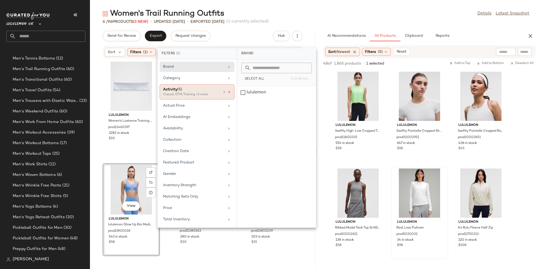
click at [230, 93] on icon at bounding box center [229, 92] width 4 height 4
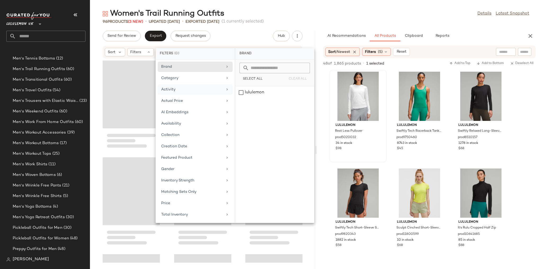
click at [320, 22] on div "96 Products (3 New) • updated Aug 21st • Exported Aug 20th (1 currently selecte…" at bounding box center [316, 21] width 452 height 5
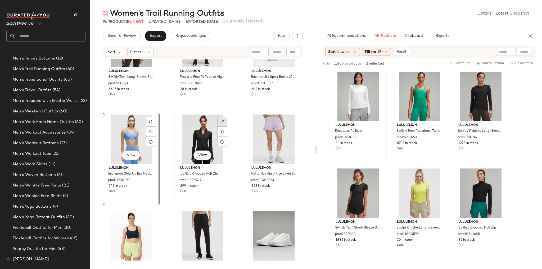
scroll to position [2193, 0]
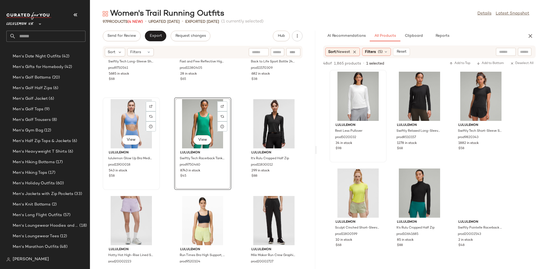
scroll to position [853, 0]
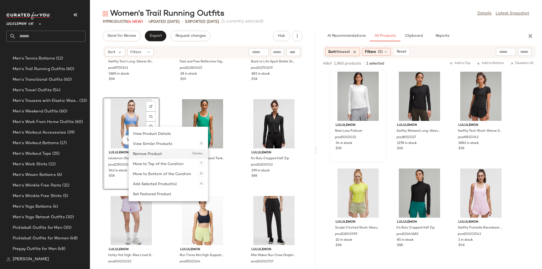
click at [156, 152] on div "Remove Product Delete" at bounding box center [168, 154] width 71 height 10
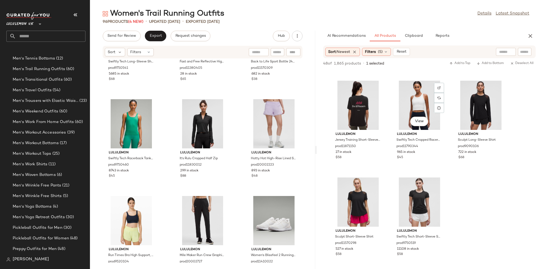
scroll to position [338, 0]
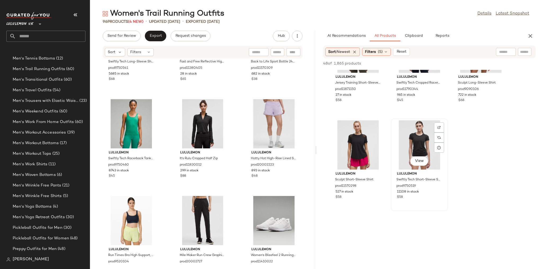
click at [414, 143] on div "View" at bounding box center [418, 144] width 53 height 49
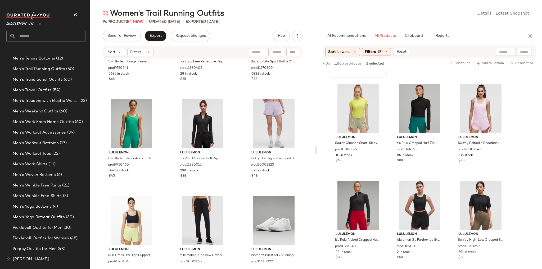
scroll to position [0, 0]
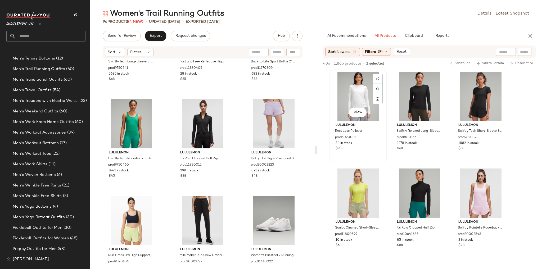
click at [350, 96] on div "View" at bounding box center [357, 96] width 53 height 49
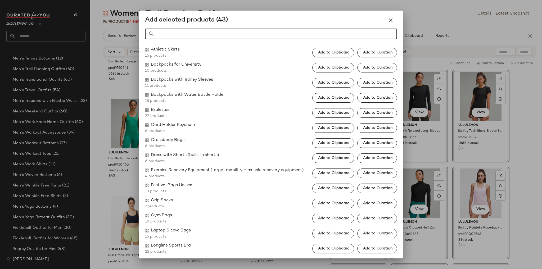
click at [360, 36] on input "Search" at bounding box center [275, 34] width 242 height 11
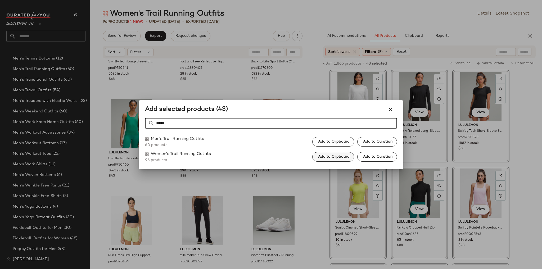
type input "*****"
click at [346, 160] on button "Add to Clipboard" at bounding box center [333, 157] width 42 height 10
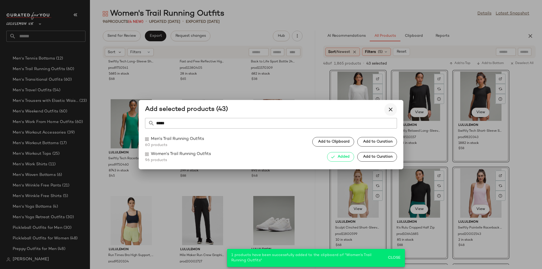
click at [391, 109] on icon "button" at bounding box center [390, 109] width 6 height 6
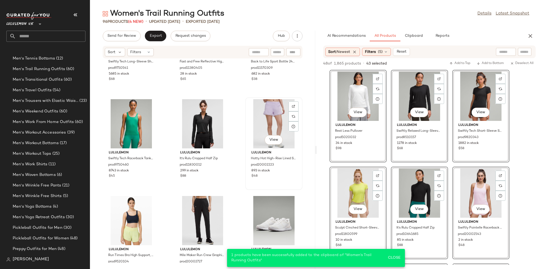
click at [295, 132] on div "View" at bounding box center [273, 123] width 53 height 49
click at [301, 132] on div "lululemon Swiftly Tech Long-Sleeve Shirt 2.0 Waist Length prod9750541 5685 in s…" at bounding box center [202, 161] width 225 height 204
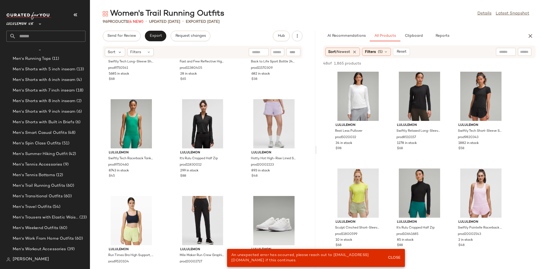
scroll to position [726, 0]
click at [47, 193] on div "Men's Trail Running Outfits (60)" at bounding box center [49, 196] width 79 height 11
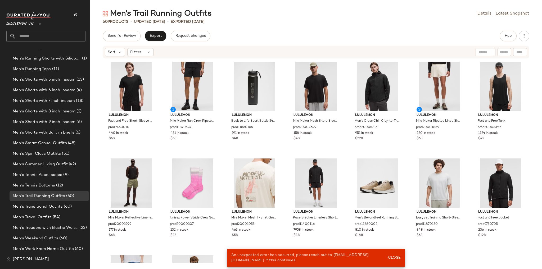
click at [394, 258] on div "lululemon Fast and Free Short-Sleeve Shirt prod9450010 440 in stock $68 lululem…" at bounding box center [316, 161] width 452 height 204
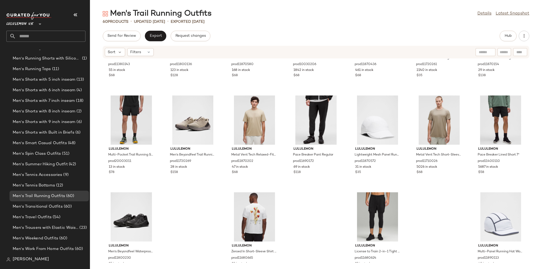
scroll to position [765, 0]
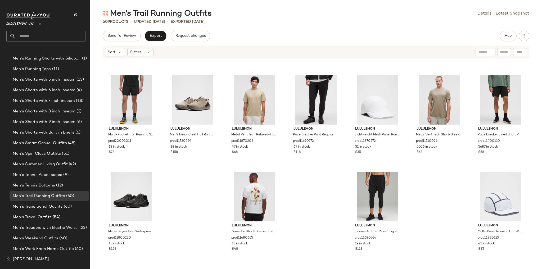
click at [149, 57] on div "Sort Filters" at bounding box center [316, 52] width 426 height 13
click at [148, 54] on div "Filters" at bounding box center [140, 52] width 26 height 8
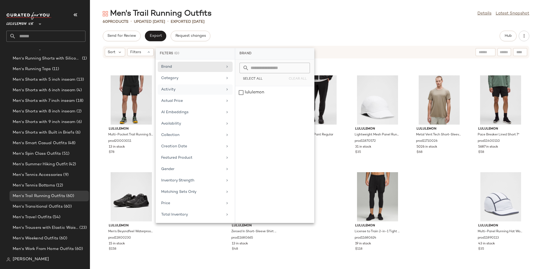
click at [186, 96] on div "Activity" at bounding box center [195, 101] width 75 height 10
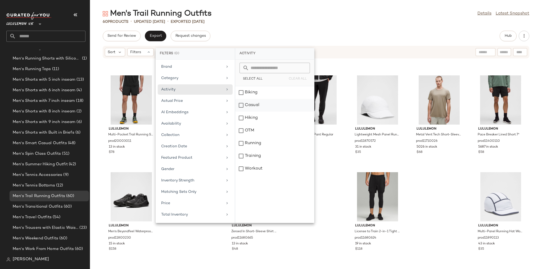
click at [258, 112] on div "Casual" at bounding box center [274, 118] width 79 height 13
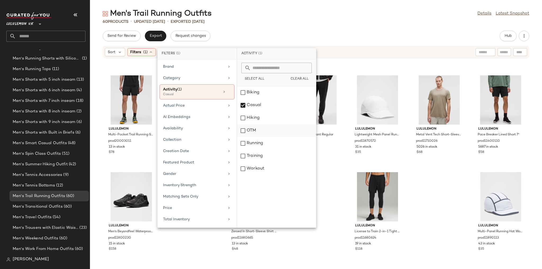
click at [256, 137] on div "OTM" at bounding box center [276, 143] width 79 height 13
click at [260, 162] on div "Training" at bounding box center [276, 168] width 79 height 13
click at [260, 171] on div "Workout" at bounding box center [276, 168] width 79 height 13
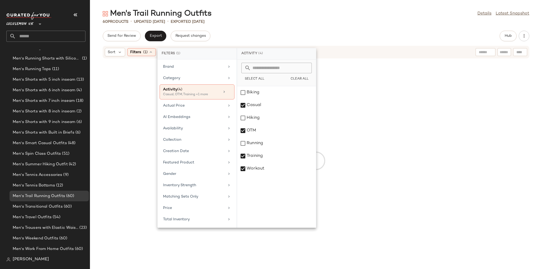
click at [319, 21] on div "60 Products • updated Aug 20th • Exported Aug 20th" at bounding box center [316, 21] width 452 height 5
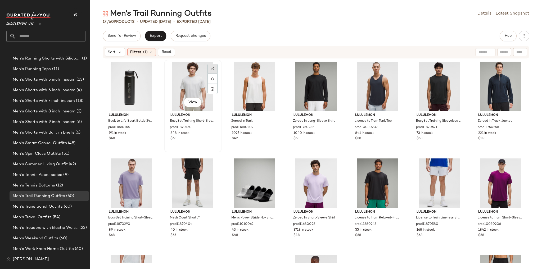
click at [217, 74] on div at bounding box center [212, 79] width 10 height 10
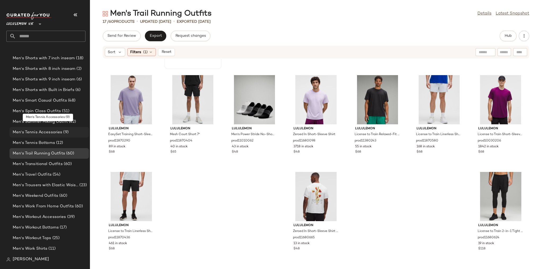
scroll to position [769, 0]
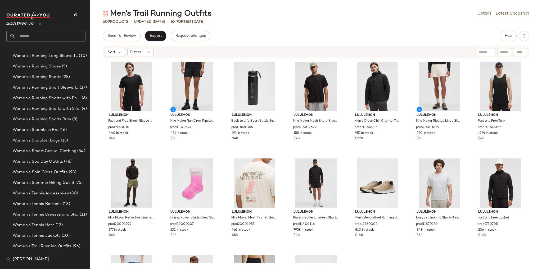
scroll to position [726, 0]
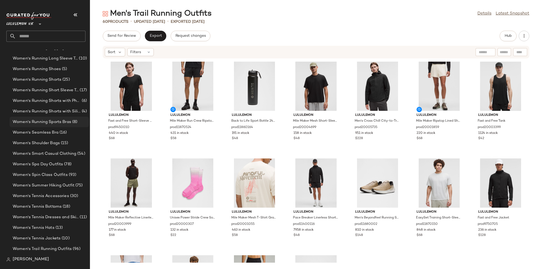
click at [60, 124] on span "Women's Running Sports Bras" at bounding box center [42, 122] width 58 height 6
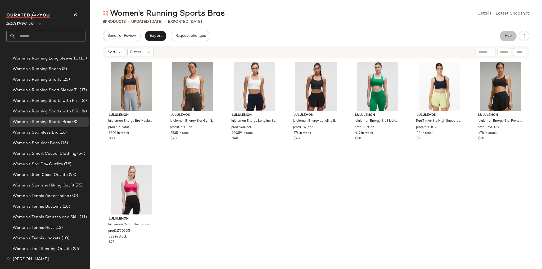
click at [508, 34] on span "Hub" at bounding box center [507, 36] width 7 height 4
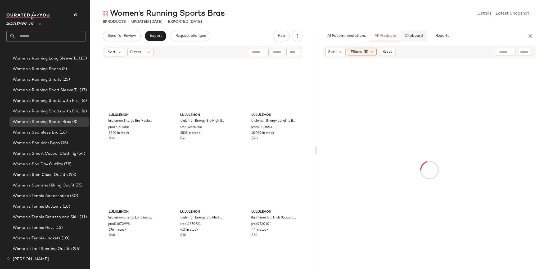
click at [414, 36] on span "Clipboard" at bounding box center [413, 36] width 18 height 4
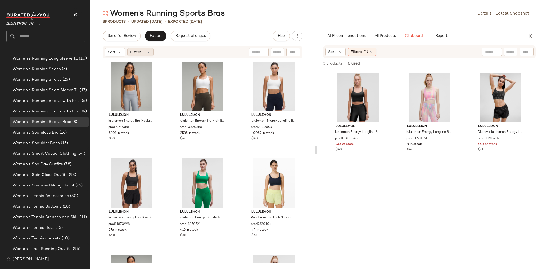
click at [147, 49] on div "Filters" at bounding box center [140, 52] width 26 height 8
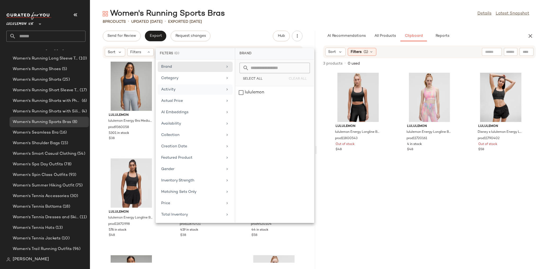
click at [199, 91] on div "Activity" at bounding box center [192, 90] width 62 height 6
click at [301, 18] on div "Women's Running Sports Bras Details Latest Snapshot" at bounding box center [316, 13] width 452 height 11
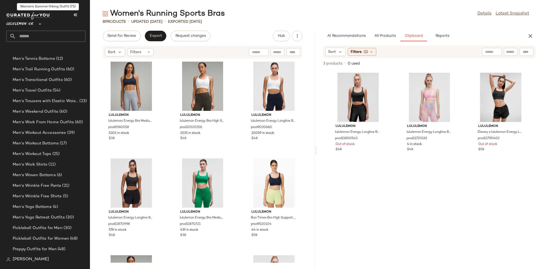
scroll to position [1361, 0]
click at [60, 135] on span "Men's Workout Accessories" at bounding box center [39, 133] width 53 height 6
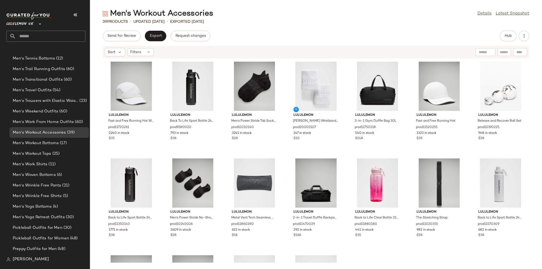
click at [517, 37] on div "Hub" at bounding box center [514, 36] width 30 height 11
click at [512, 36] on button "Hub" at bounding box center [507, 36] width 17 height 11
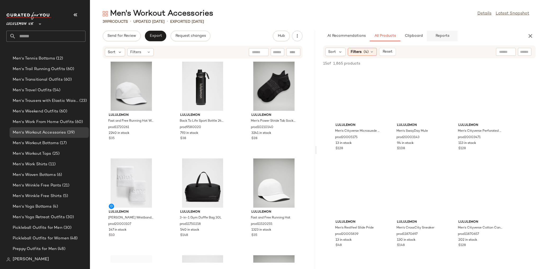
click at [434, 38] on button "Reports" at bounding box center [442, 36] width 31 height 11
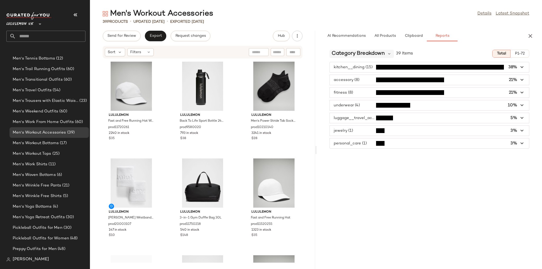
click at [377, 54] on span "Category Breakdown" at bounding box center [357, 54] width 53 height 8
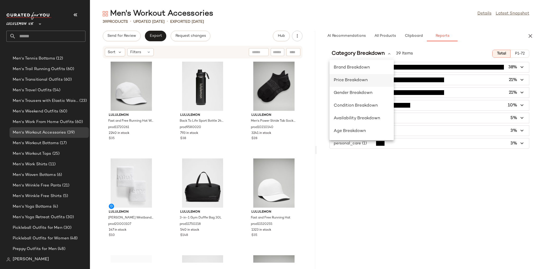
scroll to position [39, 0]
click at [361, 119] on span "Activity Breakdown" at bounding box center [353, 119] width 40 height 4
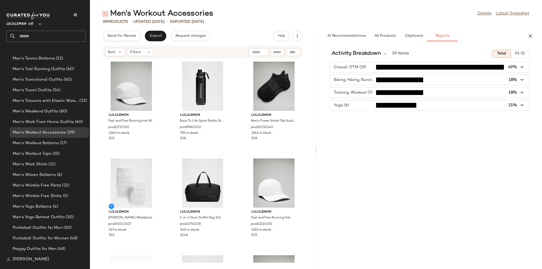
click at [366, 79] on span "button" at bounding box center [428, 80] width 199 height 10
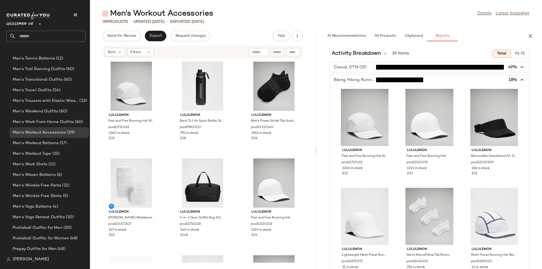
click at [366, 79] on span "button" at bounding box center [428, 80] width 199 height 10
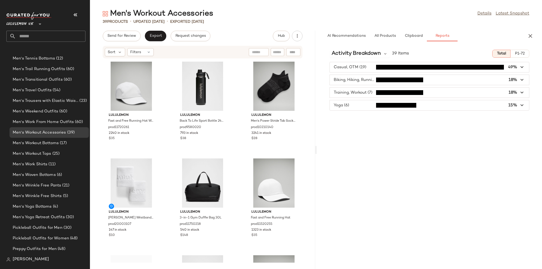
click at [356, 128] on div "Activity Breakdown 39 Items Total P1-72 Casual, OTM (19) 49% Biking, Hiking, Ru…" at bounding box center [429, 156] width 225 height 223
